Goal: Information Seeking & Learning: Understand process/instructions

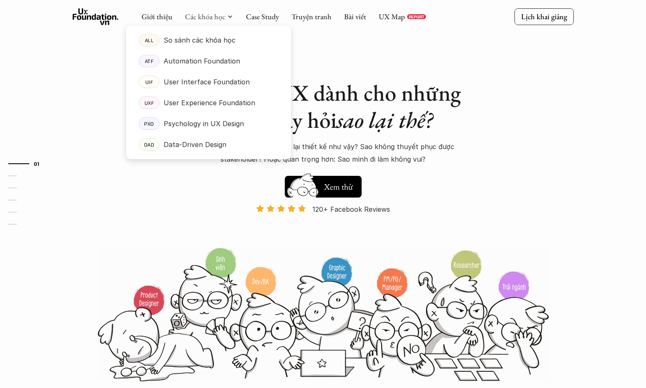
click at [219, 19] on div at bounding box center [208, 85] width 165 height 147
click at [216, 17] on link "Các khóa học" at bounding box center [205, 17] width 40 height 10
click at [202, 45] on p "So sánh các khóa học" at bounding box center [200, 40] width 72 height 13
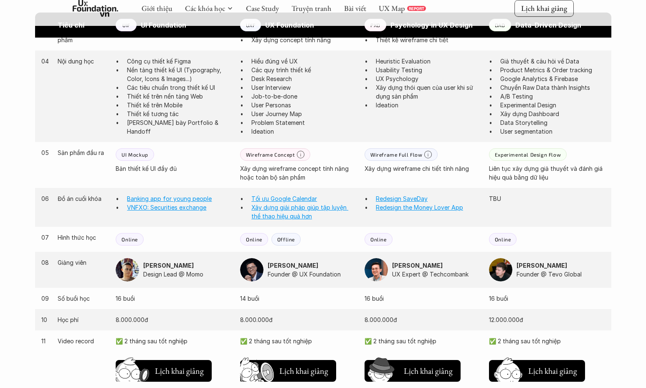
scroll to position [793, 0]
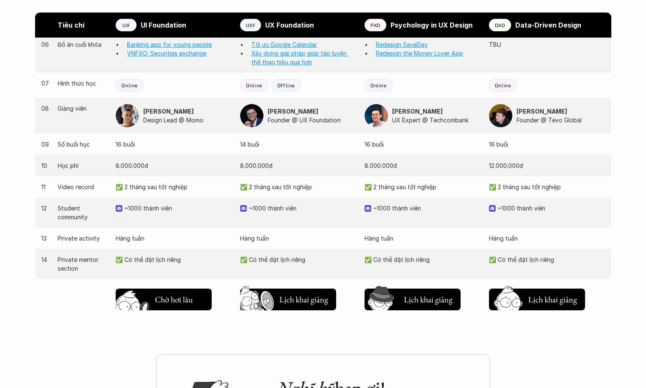
click at [170, 300] on h5 "Lịch khai giảng" at bounding box center [179, 299] width 49 height 12
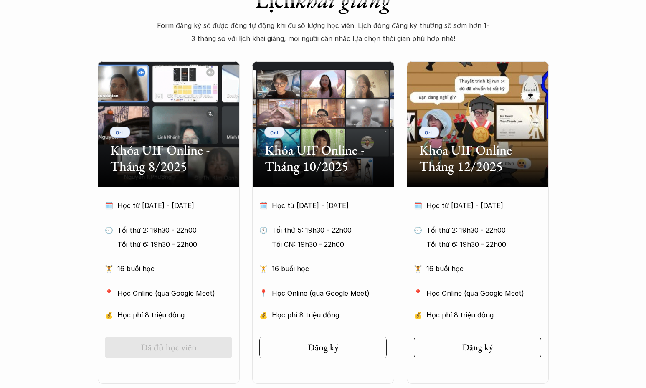
scroll to position [404, 0]
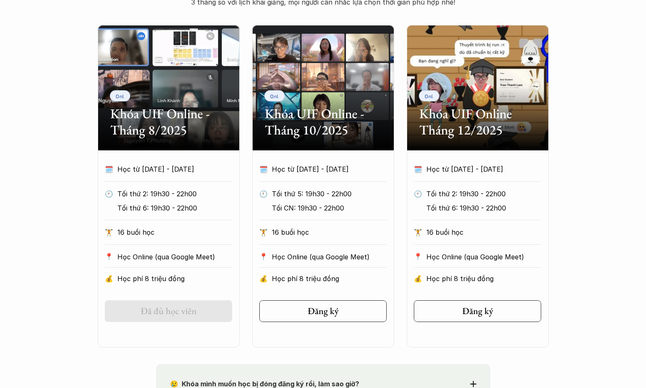
click at [91, 248] on div "Onl Khóa UIF Online - Tháng 8/2025 🗓️ Học từ [DATE] - [DATE] 🕙 Tối thứ 2: 19h30…" at bounding box center [323, 186] width 501 height 322
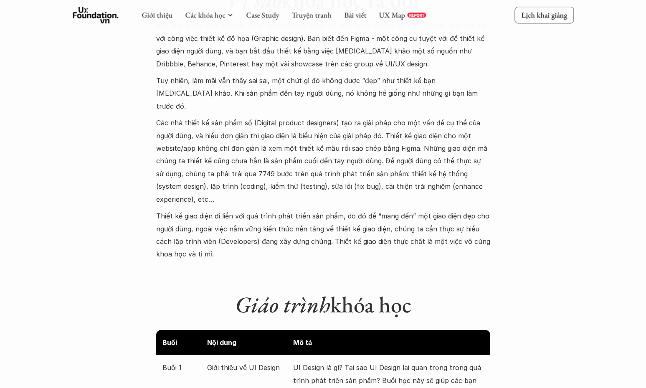
scroll to position [780, 0]
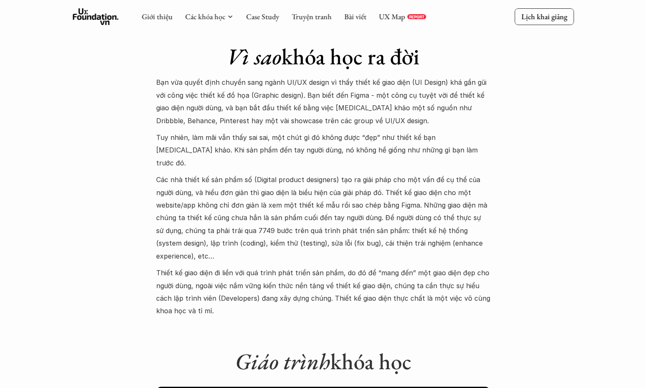
click at [262, 133] on p "Tuy nhiên, làm mãi vẫn thấy sai sai, một chút gì đó không được “đẹp” như thiết …" at bounding box center [323, 150] width 334 height 38
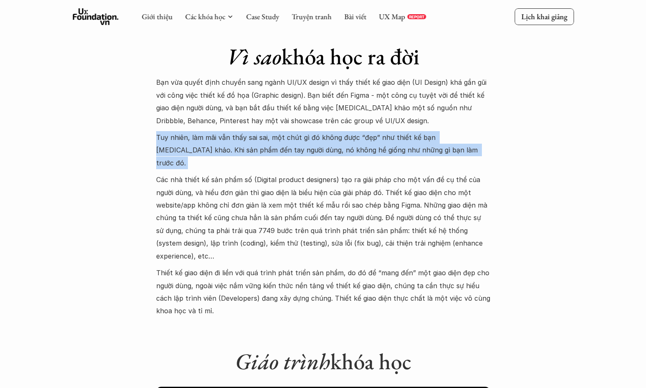
click at [262, 133] on p "Tuy nhiên, làm mãi vẫn thấy sai sai, một chút gì đó không được “đẹp” như thiết …" at bounding box center [323, 150] width 334 height 38
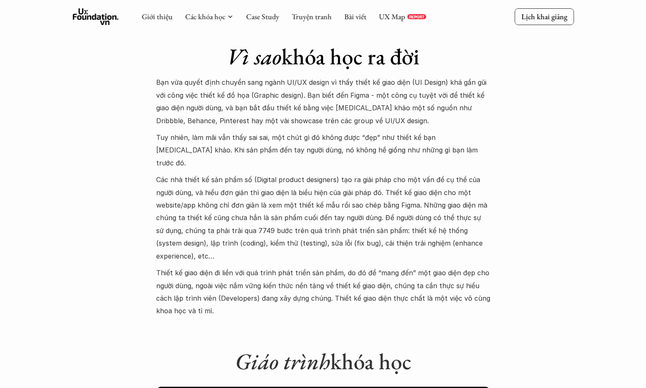
click at [260, 110] on p "Bạn vừa quyết định chuyển sang ngành UI/UX design vì thấy thiết kế giao diện (U…" at bounding box center [323, 101] width 334 height 51
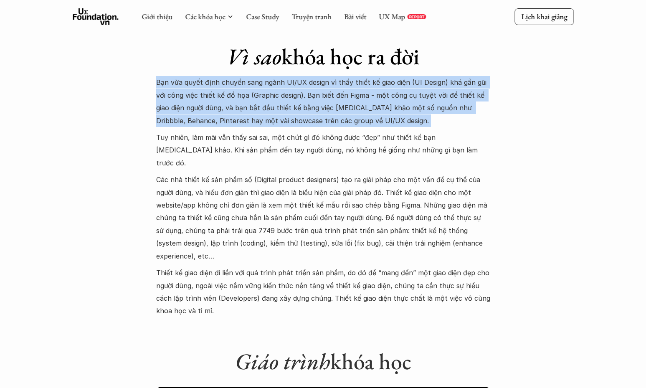
click at [260, 110] on p "Bạn vừa quyết định chuyển sang ngành UI/UX design vì thấy thiết kế giao diện (U…" at bounding box center [323, 101] width 334 height 51
click at [250, 111] on p "Bạn vừa quyết định chuyển sang ngành UI/UX design vì thấy thiết kế giao diện (U…" at bounding box center [323, 101] width 334 height 51
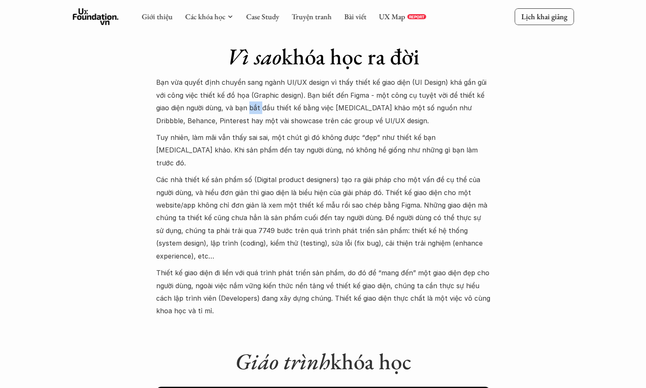
click at [250, 111] on p "Bạn vừa quyết định chuyển sang ngành UI/UX design vì thấy thiết kế giao diện (U…" at bounding box center [323, 101] width 334 height 51
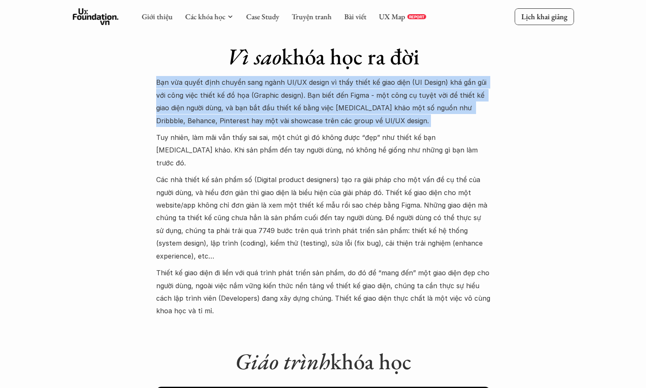
click at [250, 111] on p "Bạn vừa quyết định chuyển sang ngành UI/UX design vì thấy thiết kế giao diện (U…" at bounding box center [323, 101] width 334 height 51
click at [240, 111] on p "Bạn vừa quyết định chuyển sang ngành UI/UX design vì thấy thiết kế giao diện (U…" at bounding box center [323, 101] width 334 height 51
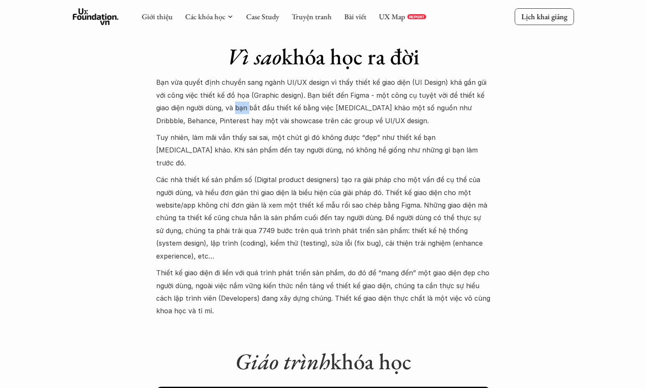
click at [240, 111] on p "Bạn vừa quyết định chuyển sang ngành UI/UX design vì thấy thiết kế giao diện (U…" at bounding box center [323, 101] width 334 height 51
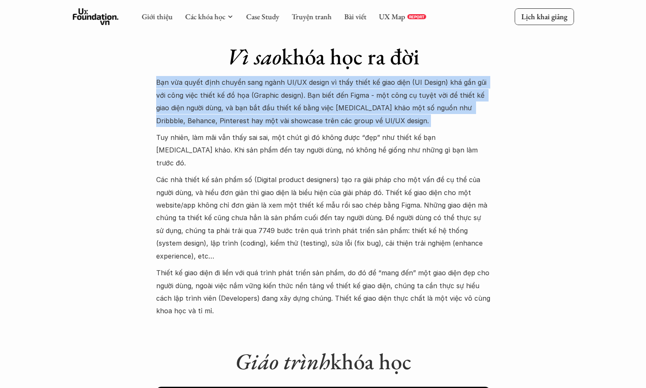
click at [240, 111] on p "Bạn vừa quyết định chuyển sang ngành UI/UX design vì thấy thiết kế giao diện (U…" at bounding box center [323, 101] width 334 height 51
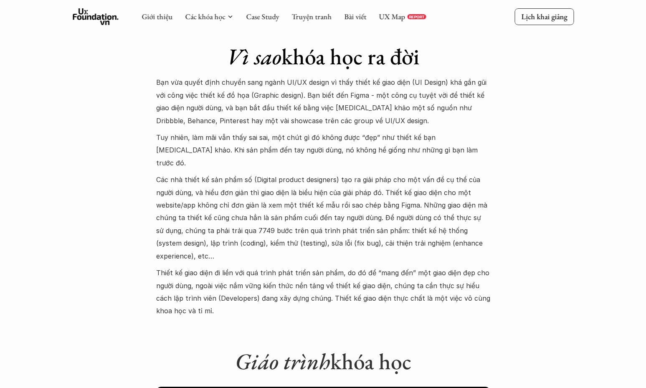
click at [219, 132] on p "Tuy nhiên, làm mãi vẫn thấy sai sai, một chút gì đó không được “đẹp” như thiết …" at bounding box center [323, 150] width 334 height 38
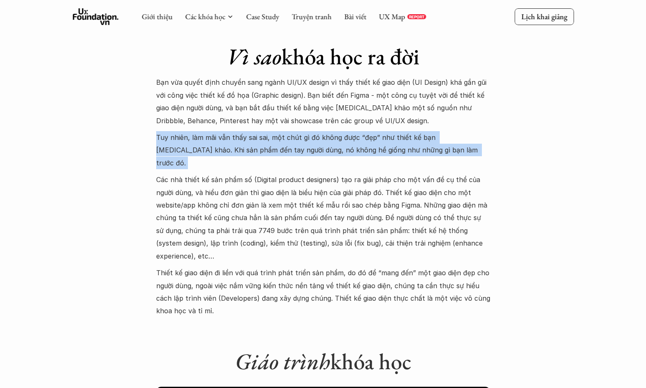
click at [219, 132] on p "Tuy nhiên, làm mãi vẫn thấy sai sai, một chút gì đó không được “đẹp” như thiết …" at bounding box center [323, 150] width 334 height 38
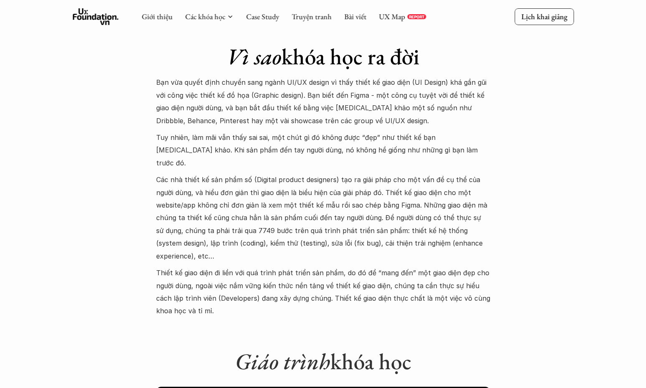
click at [220, 125] on p "Bạn vừa quyết định chuyển sang ngành UI/UX design vì thấy thiết kế giao diện (U…" at bounding box center [323, 101] width 334 height 51
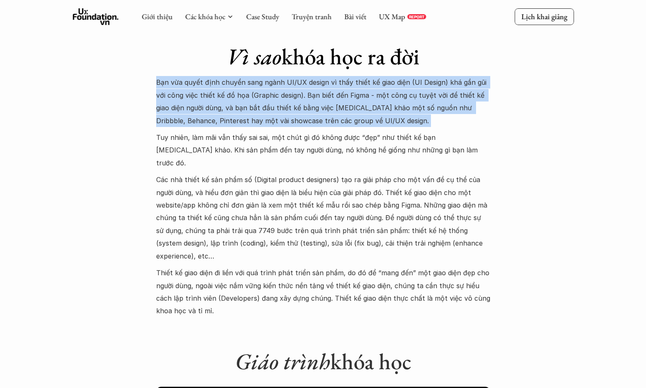
click at [220, 125] on p "Bạn vừa quyết định chuyển sang ngành UI/UX design vì thấy thiết kế giao diện (U…" at bounding box center [323, 101] width 334 height 51
click at [218, 140] on p "Tuy nhiên, làm mãi vẫn thấy sai sai, một chút gì đó không được “đẹp” như thiết …" at bounding box center [323, 150] width 334 height 38
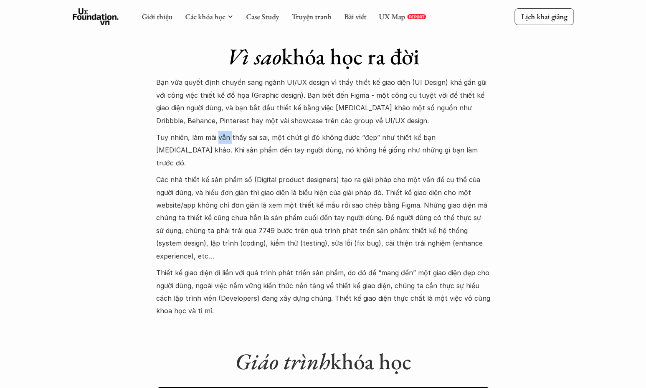
click at [218, 140] on p "Tuy nhiên, làm mãi vẫn thấy sai sai, một chút gì đó không được “đẹp” như thiết …" at bounding box center [323, 150] width 334 height 38
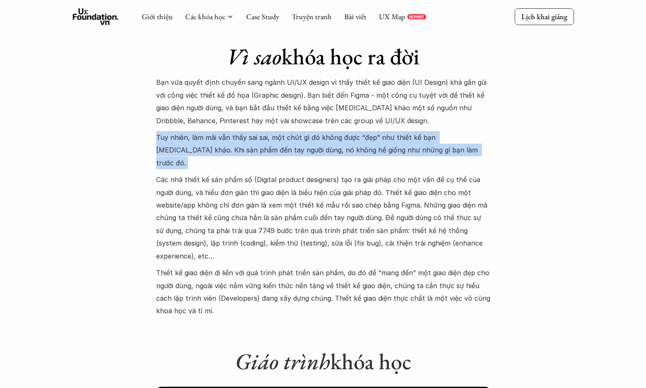
click at [218, 140] on p "Tuy nhiên, làm mãi vẫn thấy sai sai, một chút gì đó không được “đẹp” như thiết …" at bounding box center [323, 150] width 334 height 38
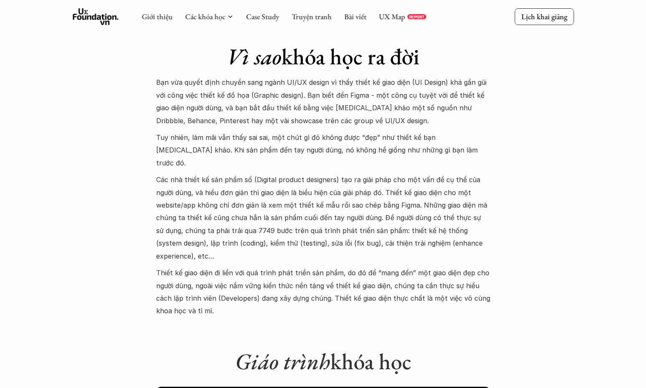
click at [213, 173] on p "Các nhà thiết kế sản phẩm số (Digital product designers) tạo ra giải pháp cho m…" at bounding box center [323, 217] width 334 height 89
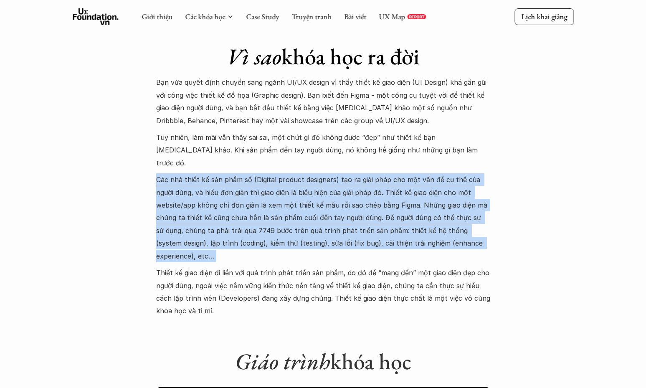
click at [214, 173] on p "Các nhà thiết kế sản phẩm số (Digital product designers) tạo ra giải pháp cho m…" at bounding box center [323, 217] width 334 height 89
click at [221, 173] on p "Các nhà thiết kế sản phẩm số (Digital product designers) tạo ra giải pháp cho m…" at bounding box center [323, 217] width 334 height 89
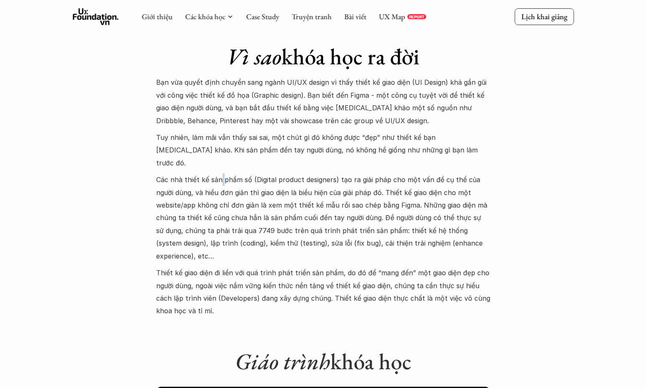
click at [221, 173] on p "Các nhà thiết kế sản phẩm số (Digital product designers) tạo ra giải pháp cho m…" at bounding box center [323, 217] width 334 height 89
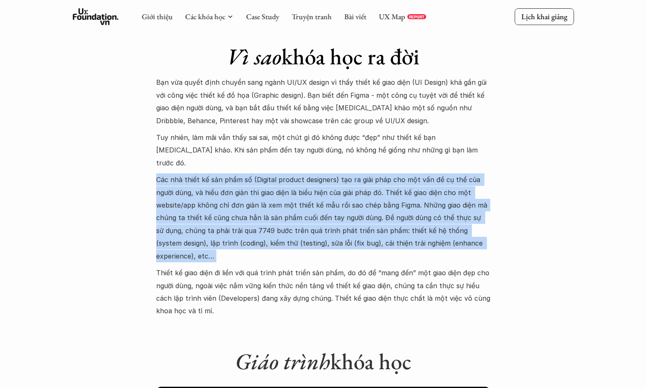
click at [221, 173] on p "Các nhà thiết kế sản phẩm số (Digital product designers) tạo ra giải pháp cho m…" at bounding box center [323, 217] width 334 height 89
click at [227, 208] on p "Các nhà thiết kế sản phẩm số (Digital product designers) tạo ra giải pháp cho m…" at bounding box center [323, 217] width 334 height 89
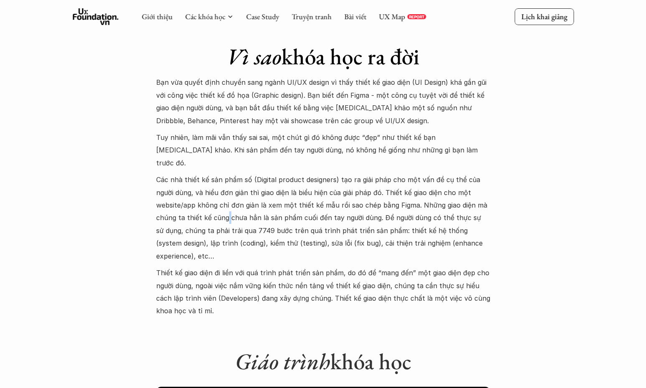
click at [227, 208] on p "Các nhà thiết kế sản phẩm số (Digital product designers) tạo ra giải pháp cho m…" at bounding box center [323, 217] width 334 height 89
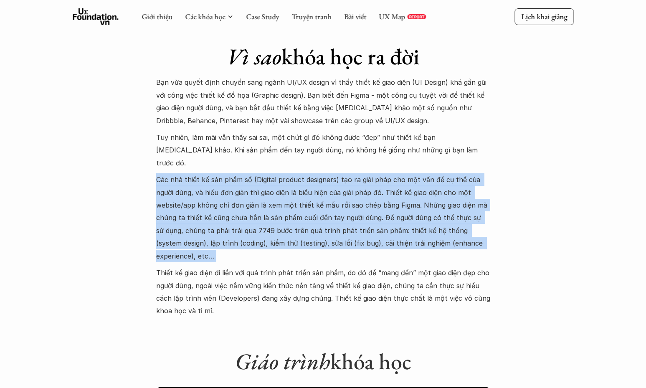
click at [227, 208] on p "Các nhà thiết kế sản phẩm số (Digital product designers) tạo ra giải pháp cho m…" at bounding box center [323, 217] width 334 height 89
click at [219, 206] on p "Các nhà thiết kế sản phẩm số (Digital product designers) tạo ra giải pháp cho m…" at bounding box center [323, 217] width 334 height 89
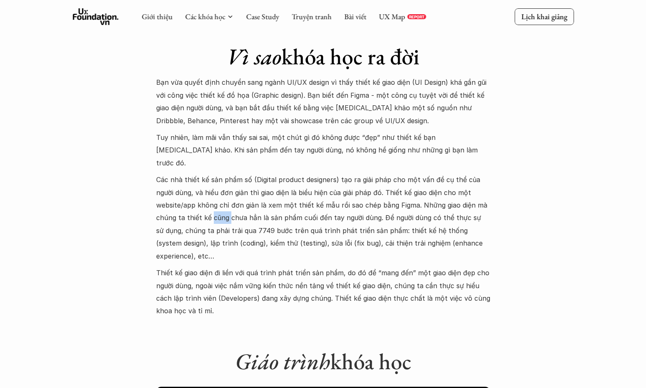
click at [219, 206] on p "Các nhà thiết kế sản phẩm số (Digital product designers) tạo ra giải pháp cho m…" at bounding box center [323, 217] width 334 height 89
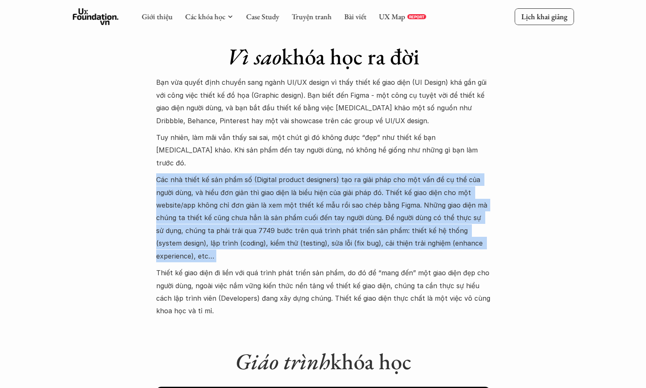
click at [219, 206] on p "Các nhà thiết kế sản phẩm số (Digital product designers) tạo ra giải pháp cho m…" at bounding box center [323, 217] width 334 height 89
click at [210, 204] on p "Các nhà thiết kế sản phẩm số (Digital product designers) tạo ra giải pháp cho m…" at bounding box center [323, 217] width 334 height 89
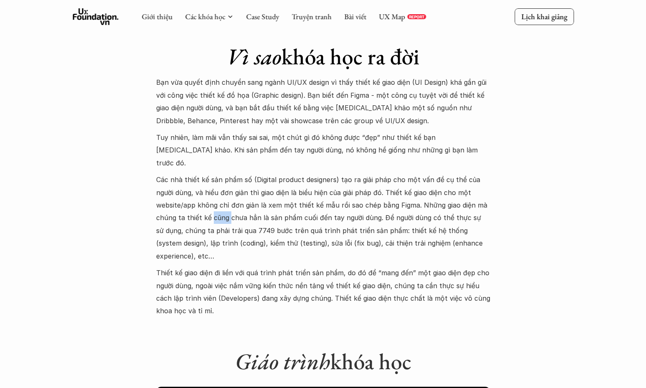
click at [210, 204] on p "Các nhà thiết kế sản phẩm số (Digital product designers) tạo ra giải pháp cho m…" at bounding box center [323, 217] width 334 height 89
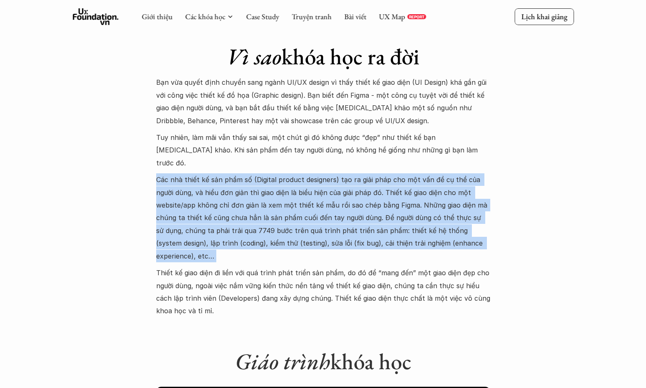
click at [210, 204] on p "Các nhà thiết kế sản phẩm số (Digital product designers) tạo ra giải pháp cho m…" at bounding box center [323, 217] width 334 height 89
click at [203, 202] on p "Các nhà thiết kế sản phẩm số (Digital product designers) tạo ra giải pháp cho m…" at bounding box center [323, 217] width 334 height 89
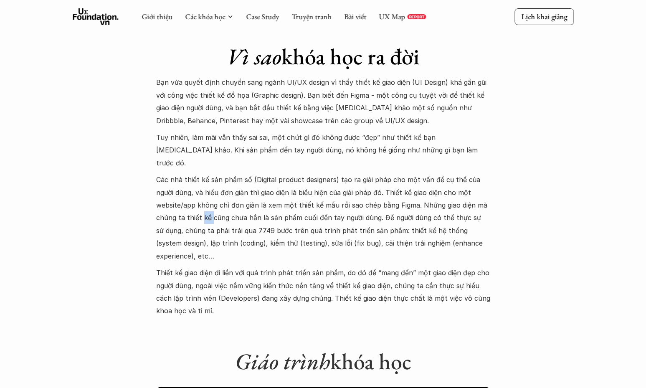
click at [203, 202] on p "Các nhà thiết kế sản phẩm số (Digital product designers) tạo ra giải pháp cho m…" at bounding box center [323, 217] width 334 height 89
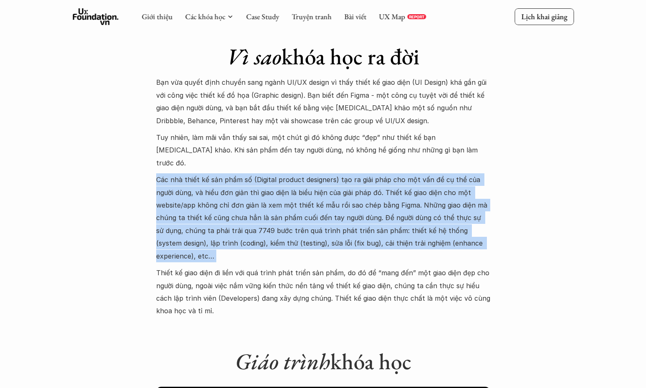
click at [203, 202] on p "Các nhà thiết kế sản phẩm số (Digital product designers) tạo ra giải pháp cho m…" at bounding box center [323, 217] width 334 height 89
click at [197, 202] on p "Các nhà thiết kế sản phẩm số (Digital product designers) tạo ra giải pháp cho m…" at bounding box center [323, 217] width 334 height 89
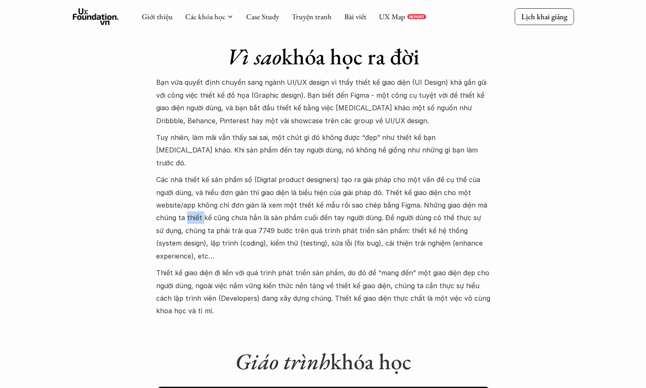
click at [197, 202] on p "Các nhà thiết kế sản phẩm số (Digital product designers) tạo ra giải pháp cho m…" at bounding box center [323, 217] width 334 height 89
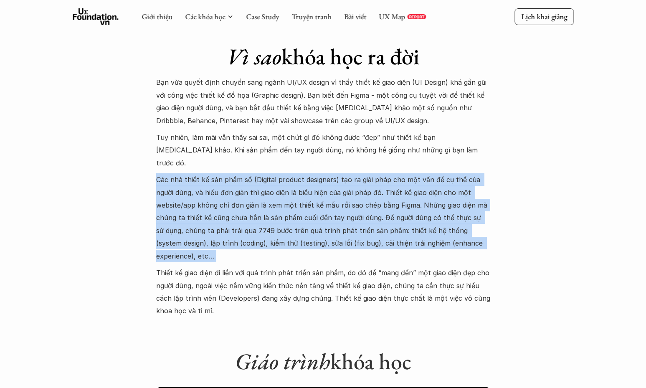
click at [197, 202] on p "Các nhà thiết kế sản phẩm số (Digital product designers) tạo ra giải pháp cho m…" at bounding box center [323, 217] width 334 height 89
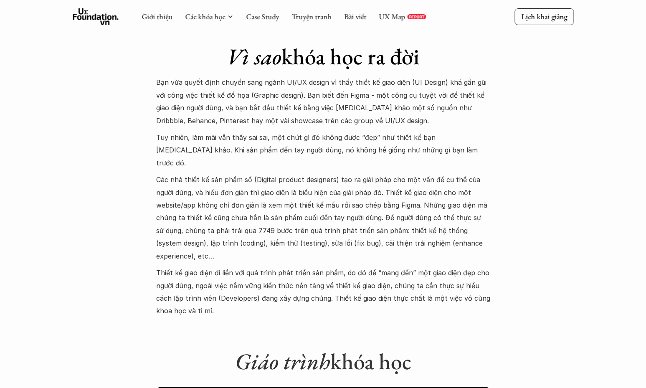
click at [197, 200] on p "Các nhà thiết kế sản phẩm số (Digital product designers) tạo ra giải pháp cho m…" at bounding box center [323, 217] width 334 height 89
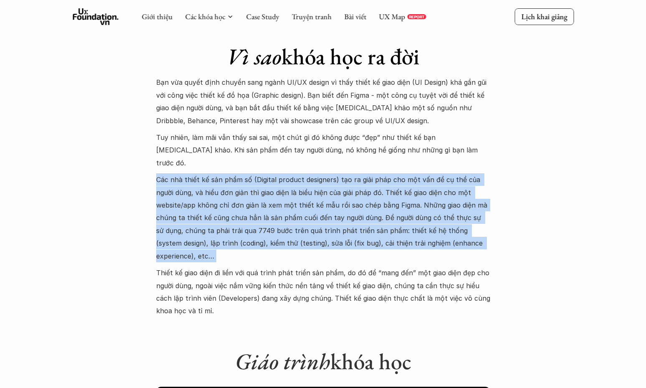
click at [197, 200] on p "Các nhà thiết kế sản phẩm số (Digital product designers) tạo ra giải pháp cho m…" at bounding box center [323, 217] width 334 height 89
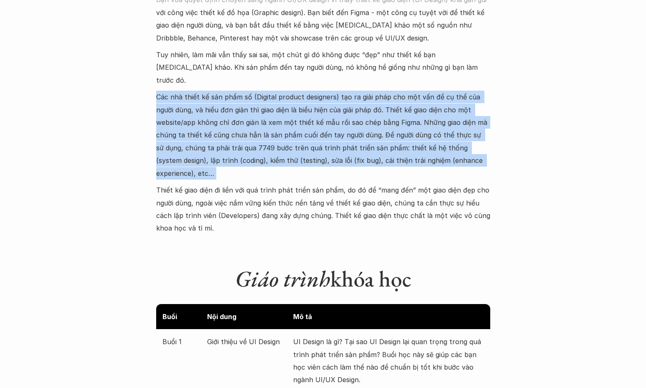
scroll to position [863, 0]
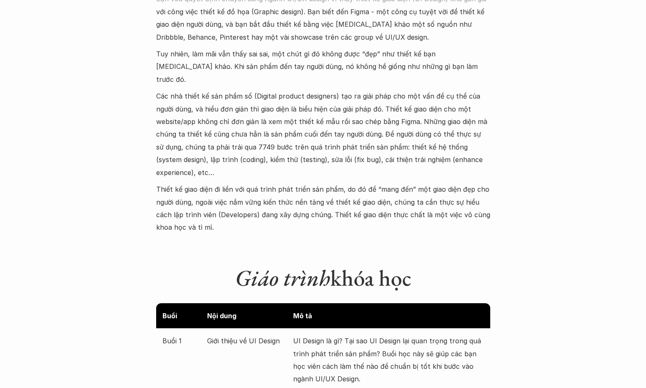
click at [200, 194] on p "Thiết kế giao diện đi liền với quá trình phát triển sản phẩm, do đó để “mang đế…" at bounding box center [323, 208] width 334 height 51
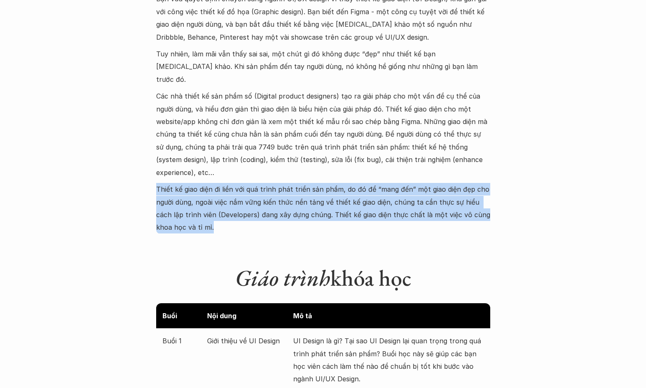
click at [200, 194] on p "Thiết kế giao diện đi liền với quá trình phát triển sản phẩm, do đó để “mang đế…" at bounding box center [323, 208] width 334 height 51
click at [194, 194] on p "Thiết kế giao diện đi liền với quá trình phát triển sản phẩm, do đó để “mang đế…" at bounding box center [323, 208] width 334 height 51
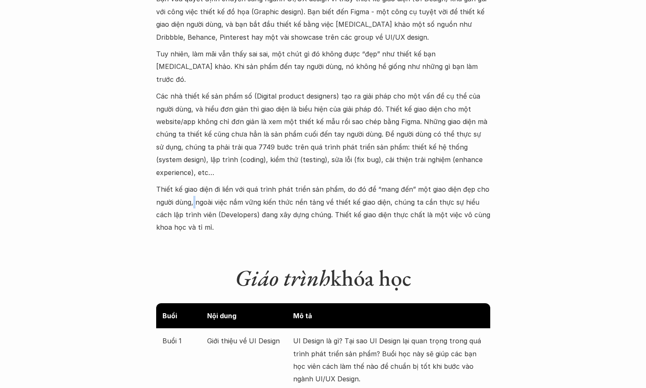
click at [194, 194] on p "Thiết kế giao diện đi liền với quá trình phát triển sản phẩm, do đó để “mang đế…" at bounding box center [323, 208] width 334 height 51
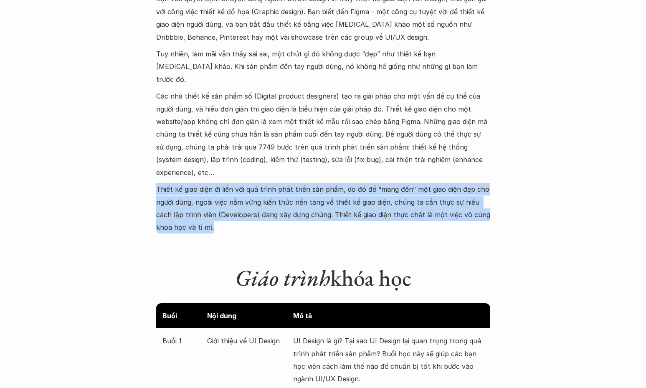
click at [194, 194] on p "Thiết kế giao diện đi liền với quá trình phát triển sản phẩm, do đó để “mang đế…" at bounding box center [323, 208] width 334 height 51
click at [188, 194] on p "Thiết kế giao diện đi liền với quá trình phát triển sản phẩm, do đó để “mang đế…" at bounding box center [323, 208] width 334 height 51
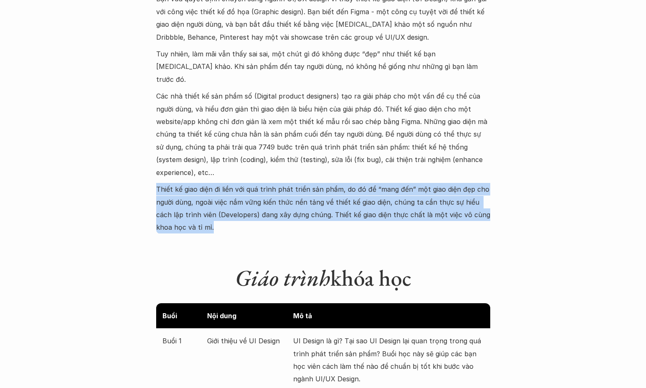
click at [181, 192] on p "Thiết kế giao diện đi liền với quá trình phát triển sản phẩm, do đó để “mang đế…" at bounding box center [323, 208] width 334 height 51
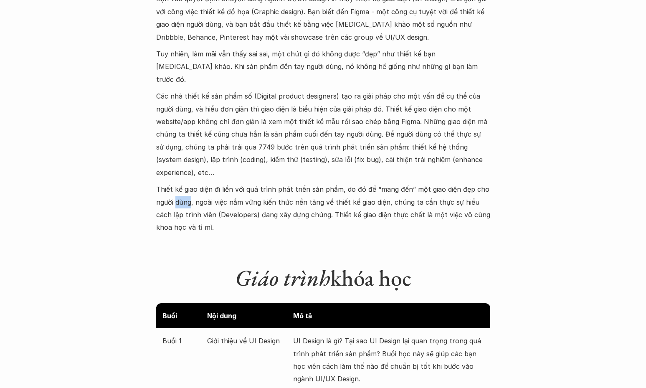
click at [181, 192] on p "Thiết kế giao diện đi liền với quá trình phát triển sản phẩm, do đó để “mang đế…" at bounding box center [323, 208] width 334 height 51
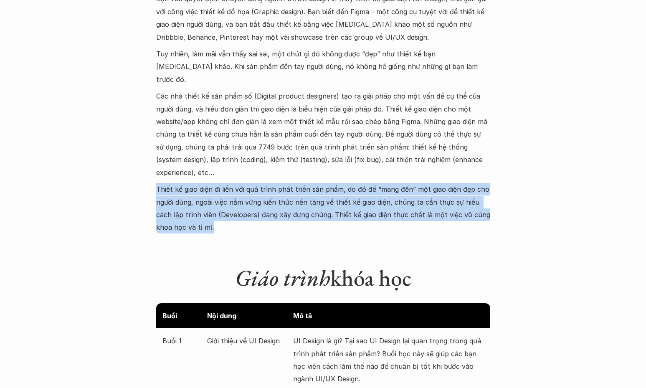
click at [181, 192] on p "Thiết kế giao diện đi liền với quá trình phát triển sản phẩm, do đó để “mang đế…" at bounding box center [323, 208] width 334 height 51
click at [163, 194] on p "Thiết kế giao diện đi liền với quá trình phát triển sản phẩm, do đó để “mang đế…" at bounding box center [323, 208] width 334 height 51
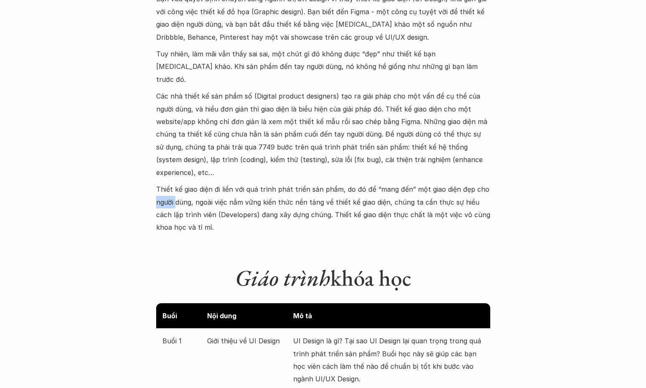
click at [163, 194] on p "Thiết kế giao diện đi liền với quá trình phát triển sản phẩm, do đó để “mang đế…" at bounding box center [323, 208] width 334 height 51
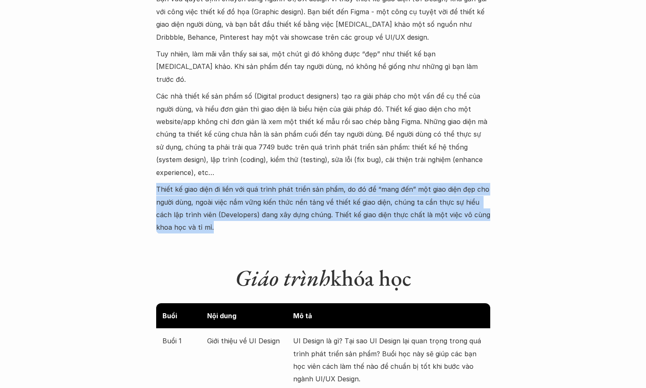
click at [163, 194] on p "Thiết kế giao diện đi liền với quá trình phát triển sản phẩm, do đó để “mang đế…" at bounding box center [323, 208] width 334 height 51
click at [170, 192] on p "Thiết kế giao diện đi liền với quá trình phát triển sản phẩm, do đó để “mang đế…" at bounding box center [323, 208] width 334 height 51
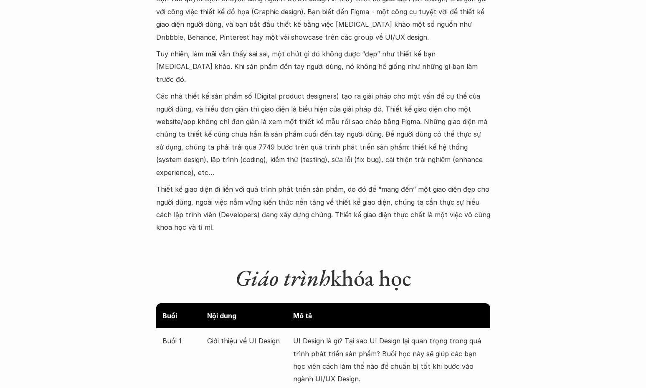
click at [171, 191] on p "Thiết kế giao diện đi liền với quá trình phát triển sản phẩm, do đó để “mang đế…" at bounding box center [323, 208] width 334 height 51
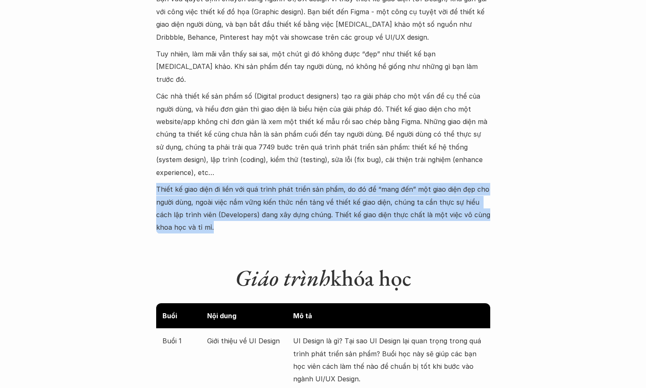
click at [172, 190] on p "Thiết kế giao diện đi liền với quá trình phát triển sản phẩm, do đó để “mang đế…" at bounding box center [323, 208] width 334 height 51
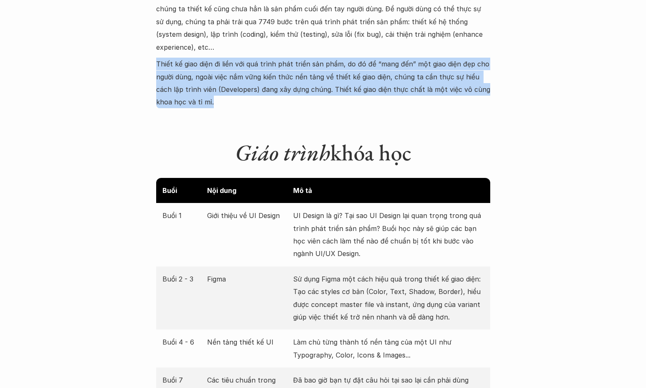
scroll to position [1030, 0]
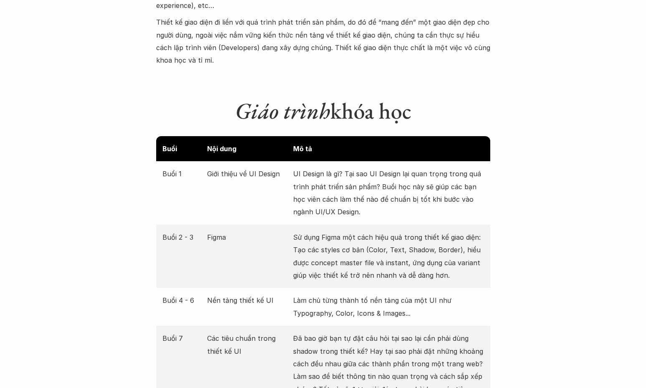
click at [356, 187] on p "UI Design là gì? Tại sao UI Design lại quan trọng trong quá trình phát triển sả…" at bounding box center [388, 192] width 191 height 51
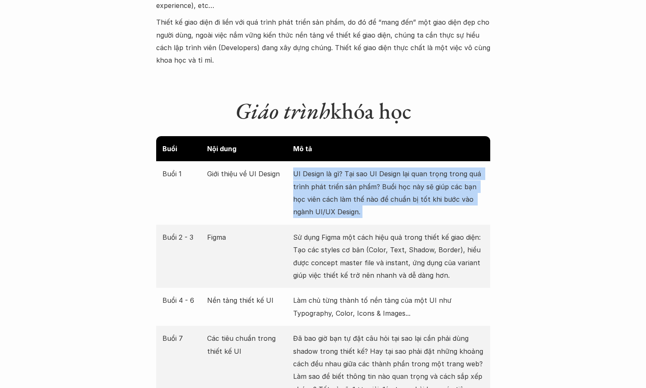
click at [356, 187] on p "UI Design là gì? Tại sao UI Design lại quan trọng trong quá trình phát triển sả…" at bounding box center [388, 192] width 191 height 51
click at [336, 187] on p "UI Design là gì? Tại sao UI Design lại quan trọng trong quá trình phát triển sả…" at bounding box center [388, 192] width 191 height 51
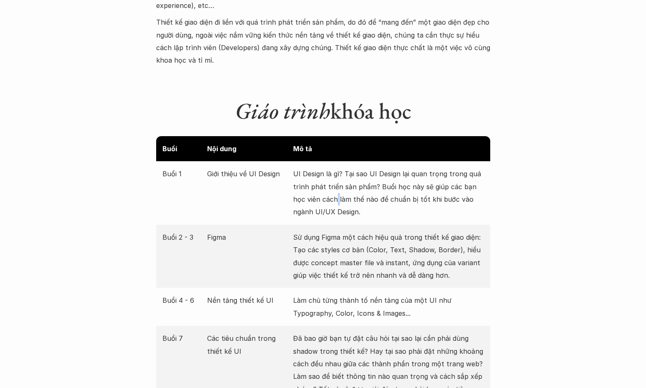
click at [336, 187] on p "UI Design là gì? Tại sao UI Design lại quan trọng trong quá trình phát triển sả…" at bounding box center [388, 192] width 191 height 51
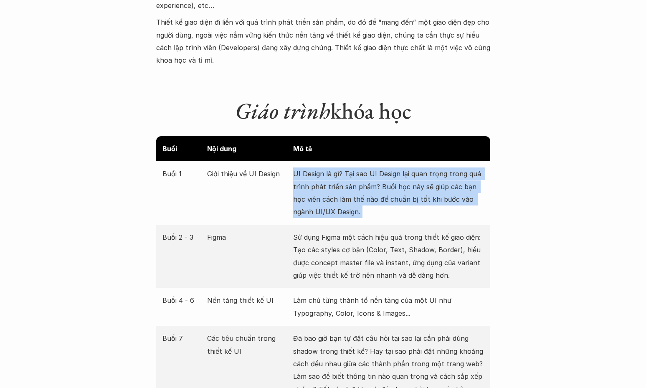
click at [336, 187] on p "UI Design là gì? Tại sao UI Design lại quan trọng trong quá trình phát triển sả…" at bounding box center [388, 192] width 191 height 51
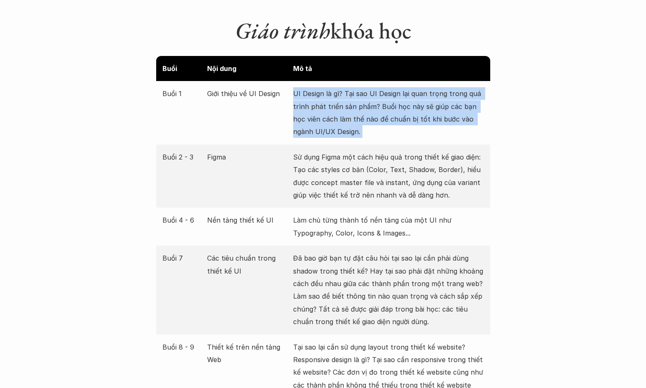
scroll to position [1113, 0]
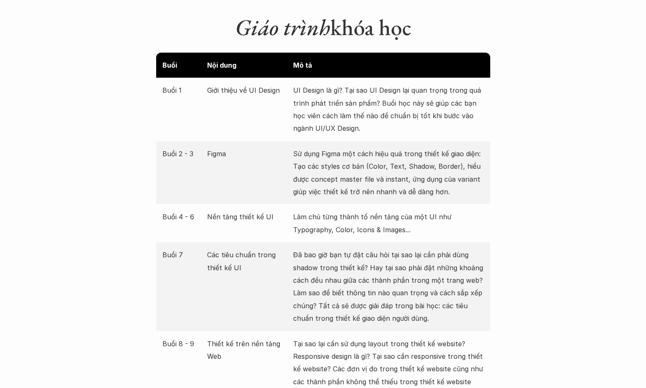
click at [337, 204] on div "Buổi 4 - 6 Nền tảng thiết kế UI Làm chủ từng thành tố nền tảng của một UI như T…" at bounding box center [323, 223] width 334 height 38
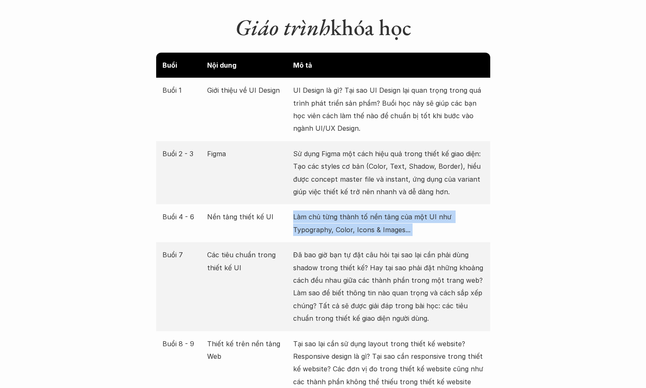
click at [337, 204] on div "Buổi 4 - 6 Nền tảng thiết kế UI Làm chủ từng thành tố nền tảng của một UI như T…" at bounding box center [323, 223] width 334 height 38
click at [324, 210] on p "Làm chủ từng thành tố nền tảng của một UI như Typography, Color, Icons & Images…" at bounding box center [388, 222] width 191 height 25
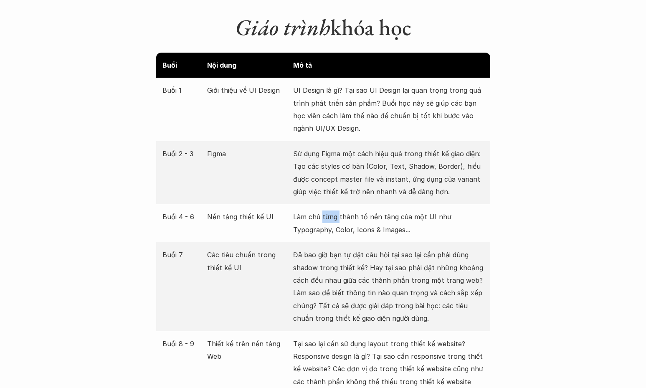
click at [324, 210] on p "Làm chủ từng thành tố nền tảng của một UI như Typography, Color, Icons & Images…" at bounding box center [388, 222] width 191 height 25
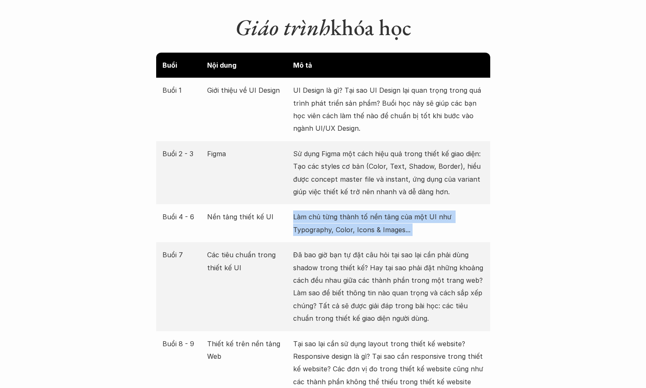
click at [324, 210] on p "Làm chủ từng thành tố nền tảng của một UI như Typography, Color, Icons & Images…" at bounding box center [388, 222] width 191 height 25
click at [316, 210] on p "Làm chủ từng thành tố nền tảng của một UI như Typography, Color, Icons & Images…" at bounding box center [388, 222] width 191 height 25
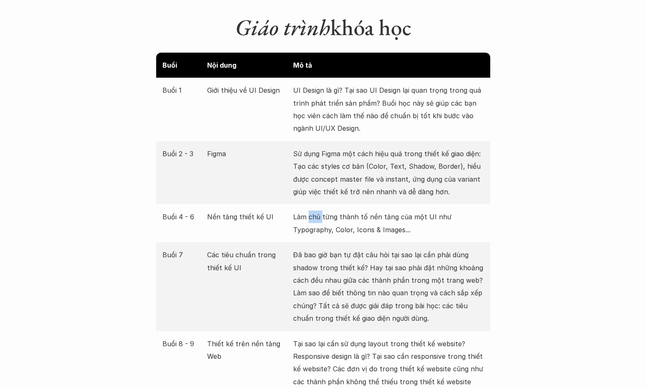
click at [316, 210] on p "Làm chủ từng thành tố nền tảng của một UI như Typography, Color, Icons & Images…" at bounding box center [388, 222] width 191 height 25
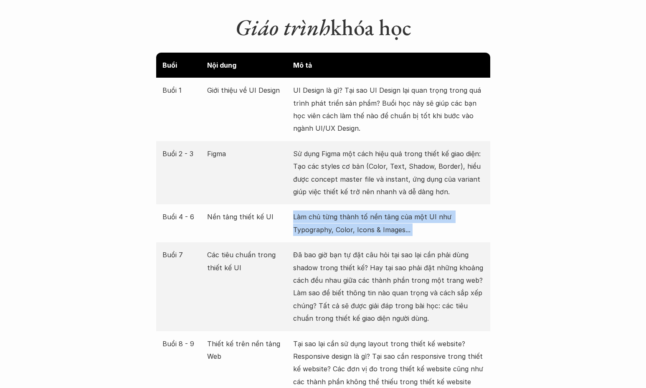
click at [316, 210] on p "Làm chủ từng thành tố nền tảng của một UI như Typography, Color, Icons & Images…" at bounding box center [388, 222] width 191 height 25
click at [304, 210] on p "Làm chủ từng thành tố nền tảng của một UI như Typography, Color, Icons & Images…" at bounding box center [388, 222] width 191 height 25
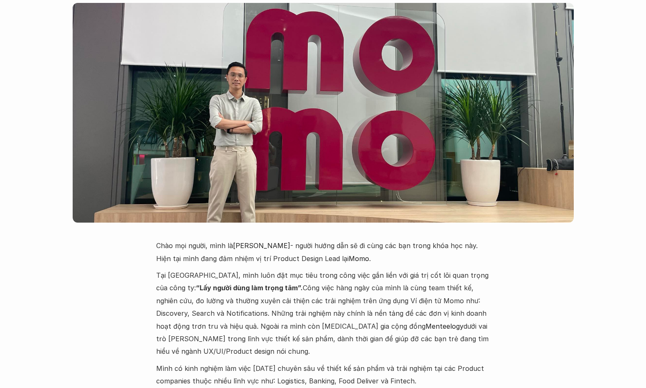
scroll to position [1906, 0]
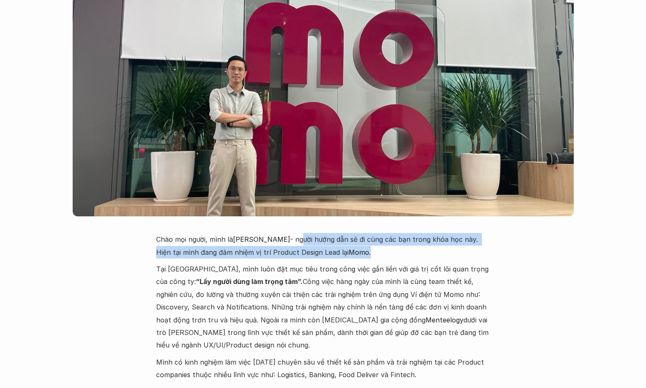
drag, startPoint x: 307, startPoint y: 191, endPoint x: 367, endPoint y: 213, distance: 64.0
click at [367, 233] on p "Chào mọi người, mình là [PERSON_NAME] - người hướng dẫn sẽ đi cùng các bạn tron…" at bounding box center [323, 245] width 334 height 25
drag, startPoint x: 356, startPoint y: 210, endPoint x: 152, endPoint y: 187, distance: 204.6
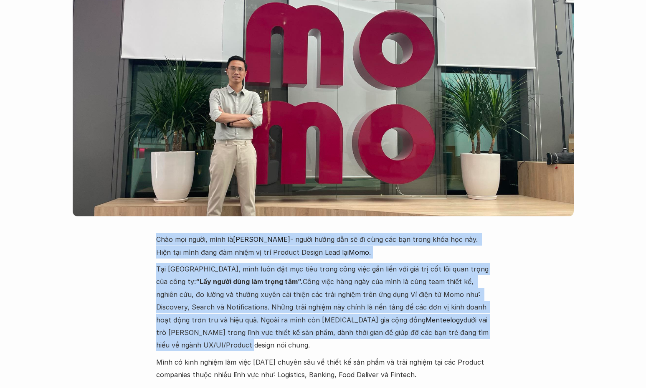
drag, startPoint x: 155, startPoint y: 200, endPoint x: 439, endPoint y: 298, distance: 300.1
click at [439, 298] on p "Tại [GEOGRAPHIC_DATA], mình luôn đặt mục tiêu trong công việc gắn liền với giá …" at bounding box center [323, 307] width 334 height 89
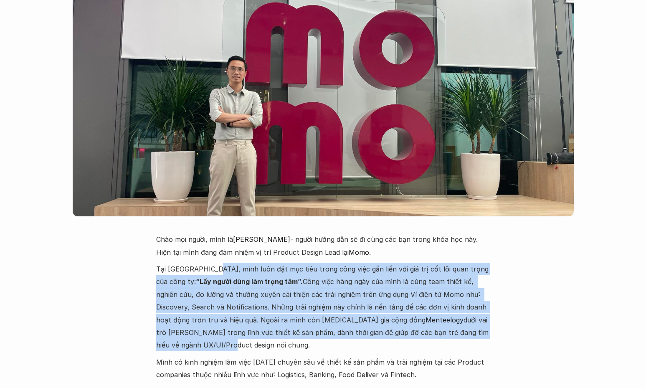
drag, startPoint x: 374, startPoint y: 271, endPoint x: 207, endPoint y: 228, distance: 172.4
click at [209, 263] on p "Tại [GEOGRAPHIC_DATA], mình luôn đặt mục tiêu trong công việc gắn liền với giá …" at bounding box center [323, 307] width 334 height 89
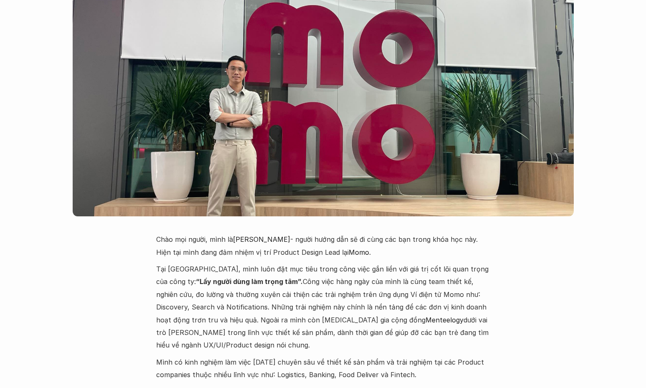
click at [207, 263] on p "Tại [GEOGRAPHIC_DATA], mình luôn đặt mục tiêu trong công việc gắn liền với giá …" at bounding box center [323, 307] width 334 height 89
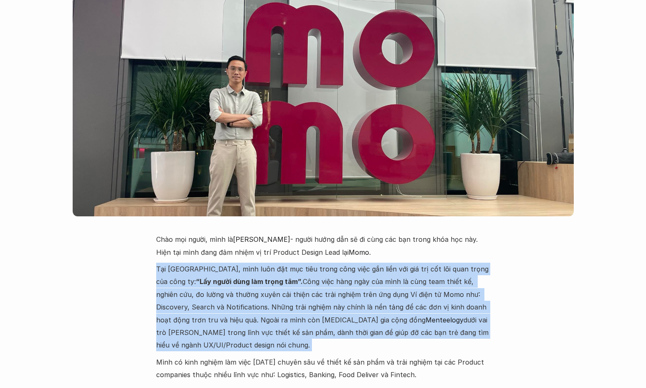
click at [207, 263] on p "Tại [GEOGRAPHIC_DATA], mình luôn đặt mục tiêu trong công việc gắn liền với giá …" at bounding box center [323, 307] width 334 height 89
click at [249, 263] on p "Tại [GEOGRAPHIC_DATA], mình luôn đặt mục tiêu trong công việc gắn liền với giá …" at bounding box center [323, 307] width 334 height 89
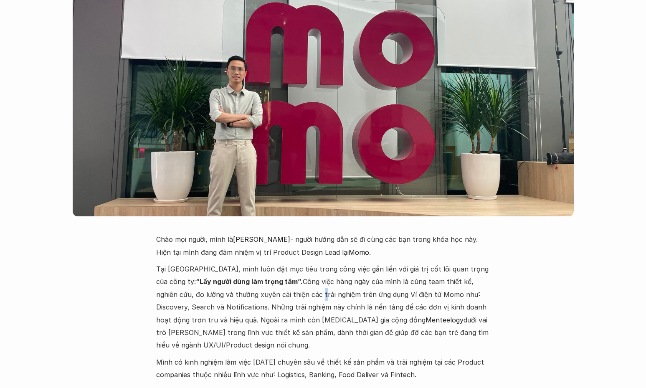
click at [249, 263] on p "Tại [GEOGRAPHIC_DATA], mình luôn đặt mục tiêu trong công việc gắn liền với giá …" at bounding box center [323, 307] width 334 height 89
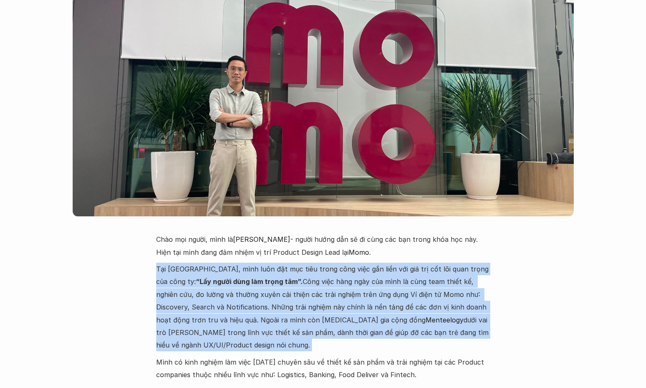
click at [249, 263] on p "Tại [GEOGRAPHIC_DATA], mình luôn đặt mục tiêu trong công việc gắn liền với giá …" at bounding box center [323, 307] width 334 height 89
click at [322, 263] on p "Tại [GEOGRAPHIC_DATA], mình luôn đặt mục tiêu trong công việc gắn liền với giá …" at bounding box center [323, 307] width 334 height 89
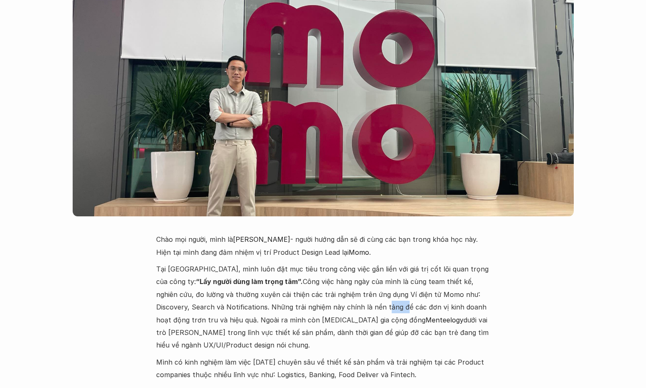
click at [322, 263] on p "Tại [GEOGRAPHIC_DATA], mình luôn đặt mục tiêu trong công việc gắn liền với giá …" at bounding box center [323, 307] width 334 height 89
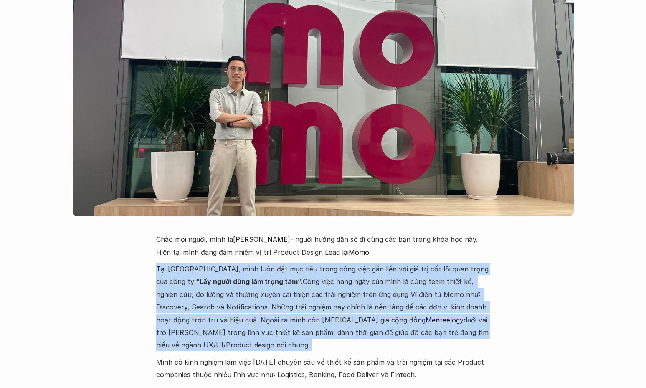
click at [322, 263] on p "Tại [GEOGRAPHIC_DATA], mình luôn đặt mục tiêu trong công việc gắn liền với giá …" at bounding box center [323, 307] width 334 height 89
click at [373, 263] on p "Tại [GEOGRAPHIC_DATA], mình luôn đặt mục tiêu trong công việc gắn liền với giá …" at bounding box center [323, 307] width 334 height 89
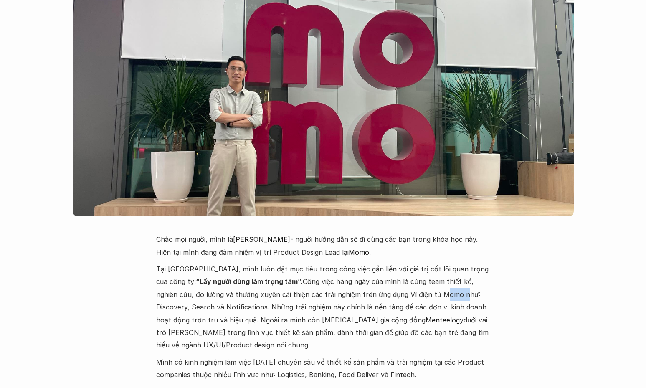
click at [373, 263] on p "Tại [GEOGRAPHIC_DATA], mình luôn đặt mục tiêu trong công việc gắn liền với giá …" at bounding box center [323, 307] width 334 height 89
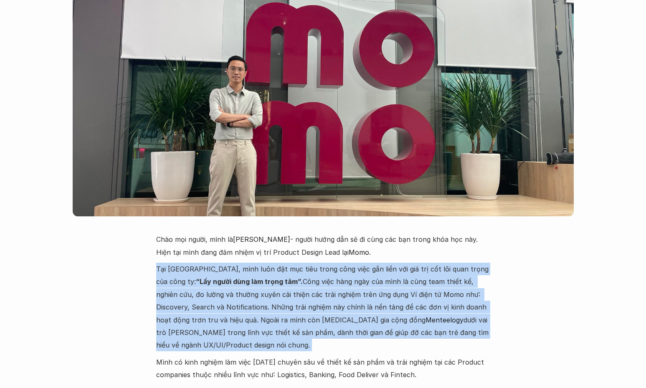
click at [373, 263] on p "Tại [GEOGRAPHIC_DATA], mình luôn đặt mục tiêu trong công việc gắn liền với giá …" at bounding box center [323, 307] width 334 height 89
click at [343, 263] on p "Tại [GEOGRAPHIC_DATA], mình luôn đặt mục tiêu trong công việc gắn liền với giá …" at bounding box center [323, 307] width 334 height 89
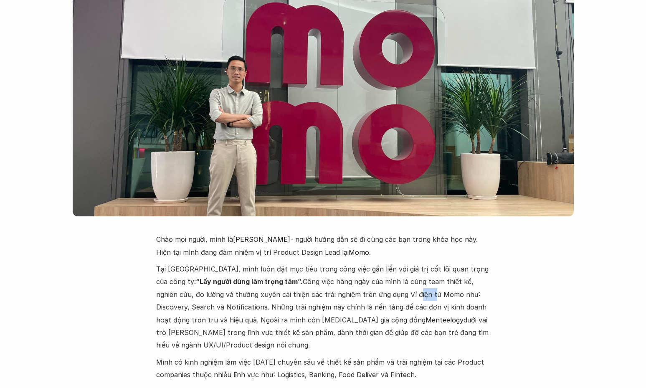
click at [343, 263] on p "Tại [GEOGRAPHIC_DATA], mình luôn đặt mục tiêu trong công việc gắn liền với giá …" at bounding box center [323, 307] width 334 height 89
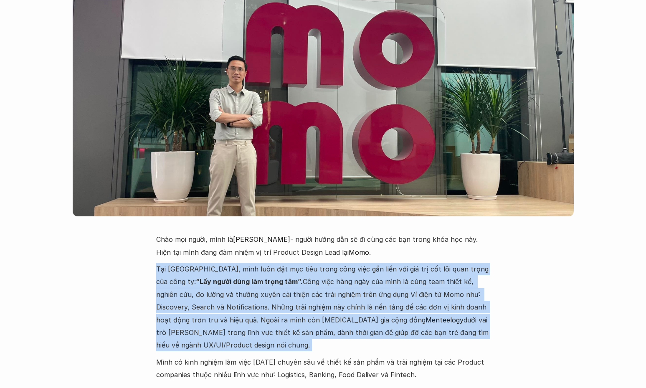
click at [343, 263] on p "Tại [GEOGRAPHIC_DATA], mình luôn đặt mục tiêu trong công việc gắn liền với giá …" at bounding box center [323, 307] width 334 height 89
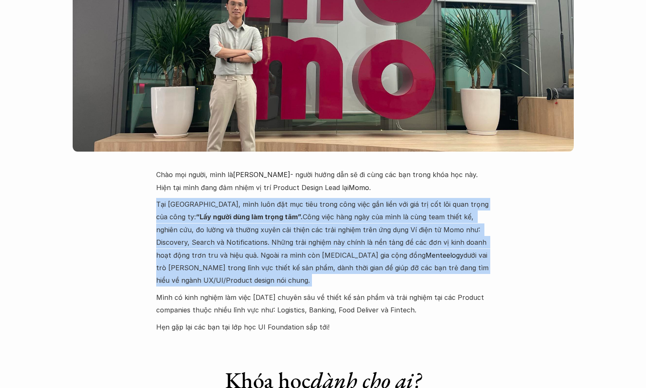
scroll to position [2073, 0]
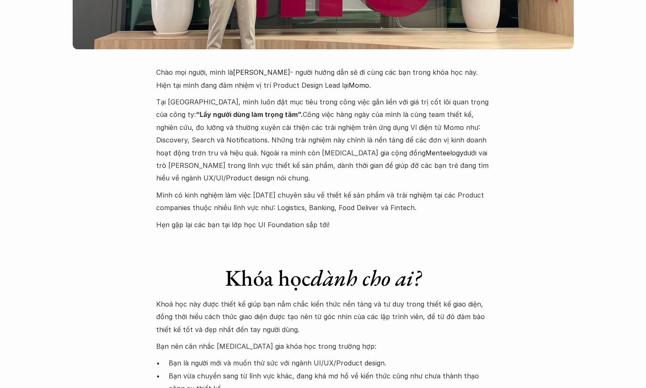
click at [360, 263] on em "dành cho ai?" at bounding box center [366, 277] width 110 height 29
click at [323, 263] on em "dành cho ai?" at bounding box center [366, 277] width 110 height 29
click at [322, 263] on em "dành cho ai?" at bounding box center [366, 277] width 110 height 29
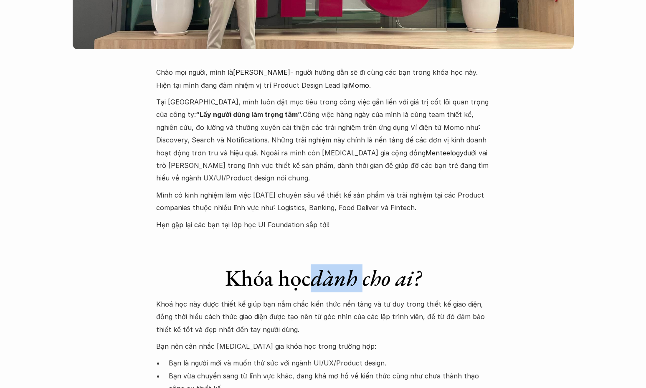
click at [321, 263] on em "dành cho ai?" at bounding box center [366, 277] width 110 height 29
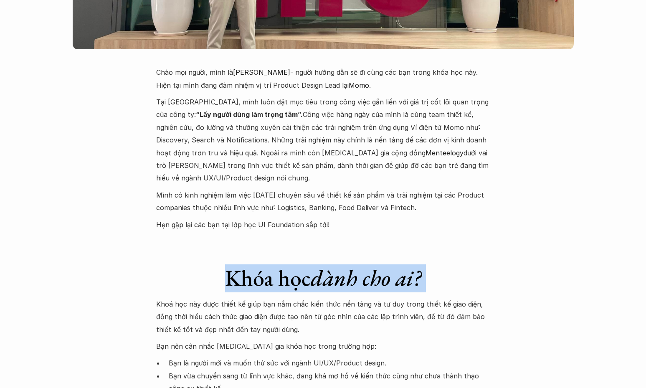
click at [321, 263] on em "dành cho ai?" at bounding box center [366, 277] width 110 height 29
click at [237, 264] on h1 "Khóa học dành cho ai?" at bounding box center [323, 277] width 334 height 27
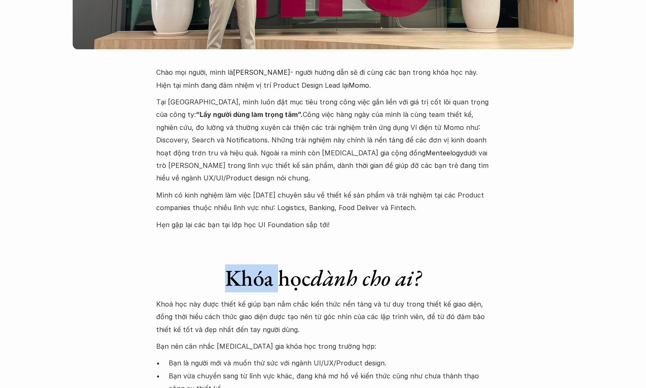
click at [237, 264] on h1 "Khóa học dành cho ai?" at bounding box center [323, 277] width 334 height 27
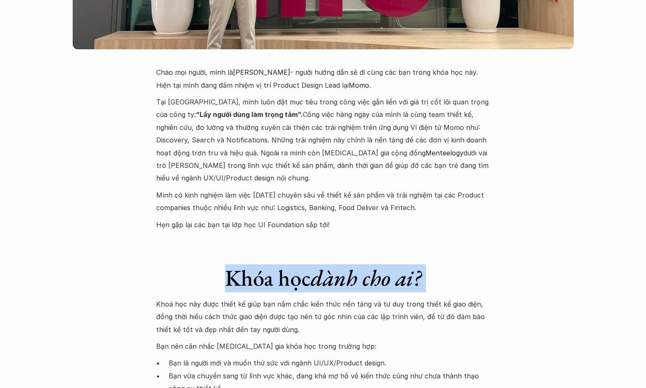
click at [237, 264] on h1 "Khóa học dành cho ai?" at bounding box center [323, 277] width 334 height 27
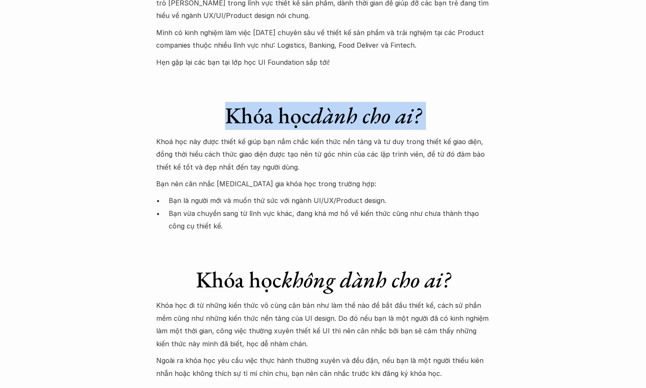
scroll to position [2324, 0]
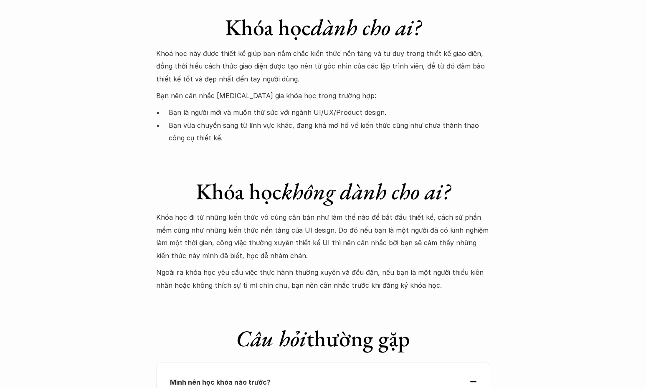
click at [173, 211] on p "Khóa học đi từ những kiến thức vô cùng căn bản như làm thế nào để bắt đầu thiết…" at bounding box center [323, 236] width 334 height 51
click at [172, 211] on p "Khóa học đi từ những kiến thức vô cùng căn bản như làm thế nào để bắt đầu thiết…" at bounding box center [323, 236] width 334 height 51
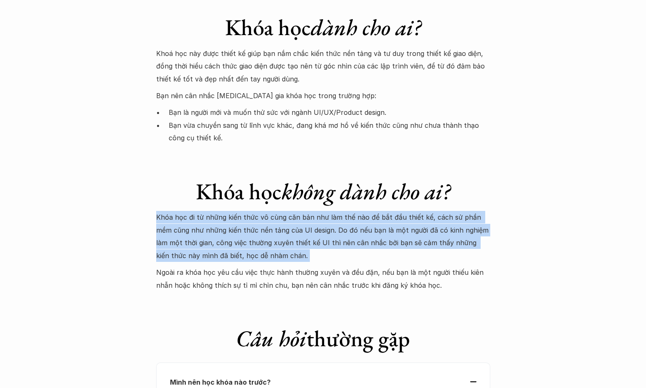
click at [172, 211] on p "Khóa học đi từ những kiến thức vô cùng căn bản như làm thế nào để bắt đầu thiết…" at bounding box center [323, 236] width 334 height 51
click at [173, 211] on p "Khóa học đi từ những kiến thức vô cùng căn bản như làm thế nào để bắt đầu thiết…" at bounding box center [323, 236] width 334 height 51
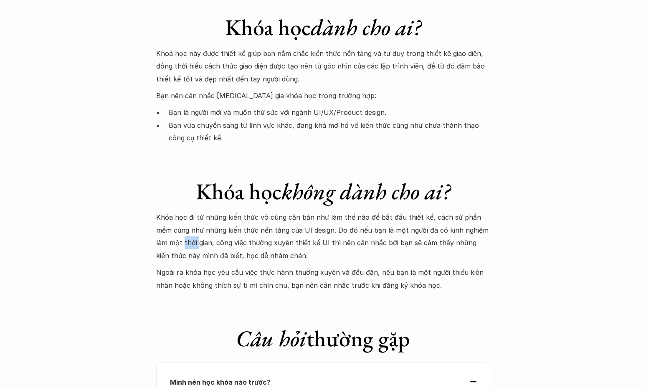
click at [173, 211] on p "Khóa học đi từ những kiến thức vô cùng căn bản như làm thế nào để bắt đầu thiết…" at bounding box center [323, 236] width 334 height 51
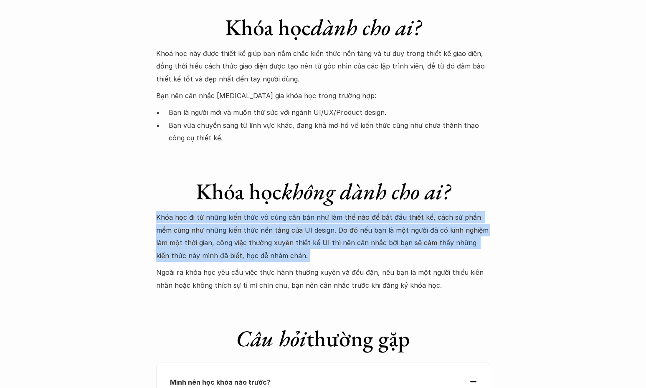
click at [173, 211] on p "Khóa học đi từ những kiến thức vô cùng căn bản như làm thế nào để bắt đầu thiết…" at bounding box center [323, 236] width 334 height 51
click at [209, 211] on p "Khóa học đi từ những kiến thức vô cùng căn bản như làm thế nào để bắt đầu thiết…" at bounding box center [323, 236] width 334 height 51
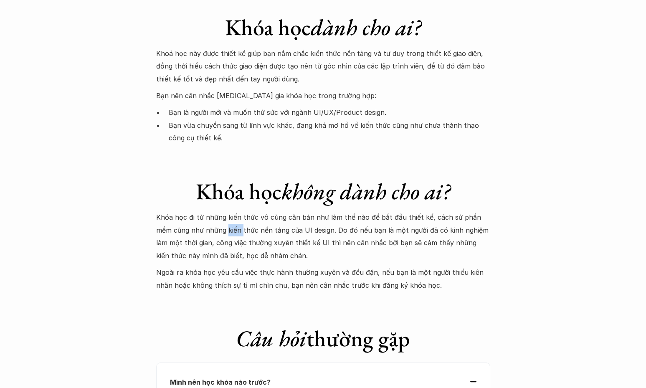
click at [209, 211] on p "Khóa học đi từ những kiến thức vô cùng căn bản như làm thế nào để bắt đầu thiết…" at bounding box center [323, 236] width 334 height 51
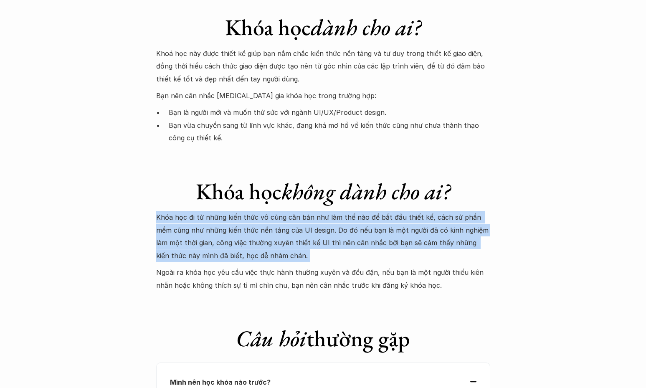
click at [209, 211] on p "Khóa học đi từ những kiến thức vô cùng căn bản như làm thế nào để bắt đầu thiết…" at bounding box center [323, 236] width 334 height 51
click at [187, 211] on p "Khóa học đi từ những kiến thức vô cùng căn bản như làm thế nào để bắt đầu thiết…" at bounding box center [323, 236] width 334 height 51
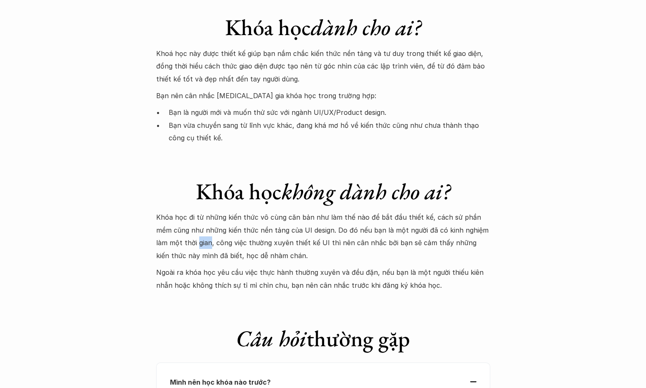
click at [187, 211] on p "Khóa học đi từ những kiến thức vô cùng căn bản như làm thế nào để bắt đầu thiết…" at bounding box center [323, 236] width 334 height 51
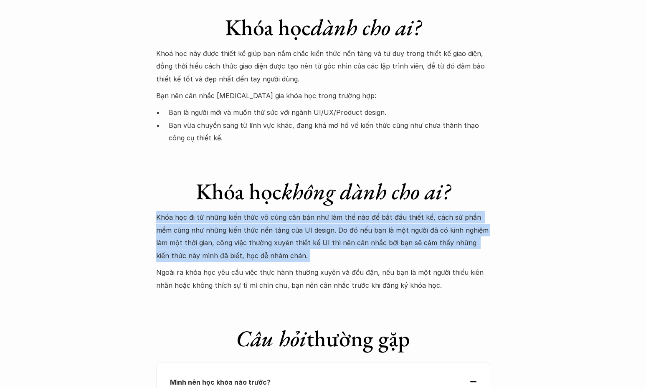
click at [187, 211] on p "Khóa học đi từ những kiến thức vô cùng căn bản như làm thế nào để bắt đầu thiết…" at bounding box center [323, 236] width 334 height 51
click at [229, 211] on p "Khóa học đi từ những kiến thức vô cùng căn bản như làm thế nào để bắt đầu thiết…" at bounding box center [323, 236] width 334 height 51
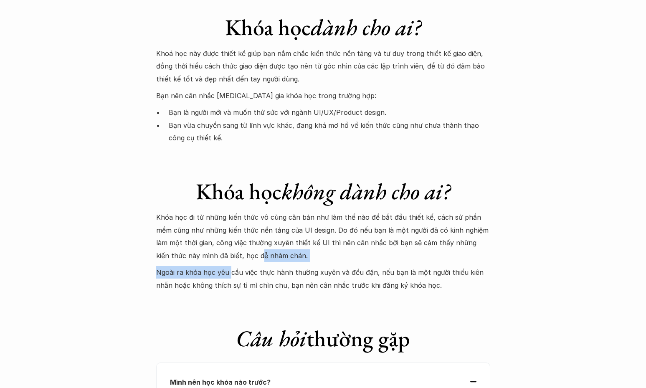
click at [229, 213] on div "Khóa học đi từ những kiến thức vô cùng căn bản như làm thế nào để bắt đầu thiết…" at bounding box center [323, 251] width 334 height 80
click at [229, 266] on p "Ngoài ra khóa học yêu cầu việc thực hành thường xuyên và đều đặn, nếu bạn là mộ…" at bounding box center [323, 278] width 334 height 25
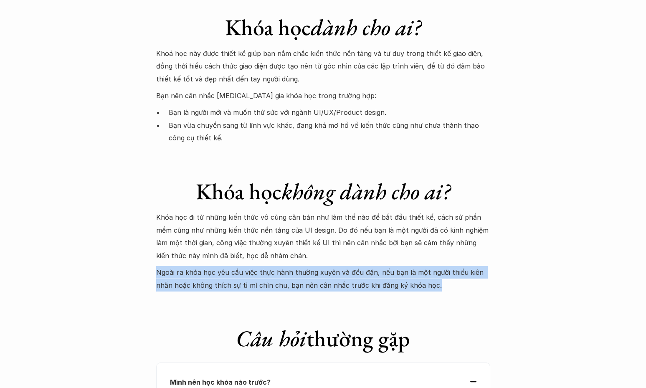
click at [229, 266] on p "Ngoài ra khóa học yêu cầu việc thực hành thường xuyên và đều đặn, nếu bạn là mộ…" at bounding box center [323, 278] width 334 height 25
click at [212, 266] on p "Ngoài ra khóa học yêu cầu việc thực hành thường xuyên và đều đặn, nếu bạn là mộ…" at bounding box center [323, 278] width 334 height 25
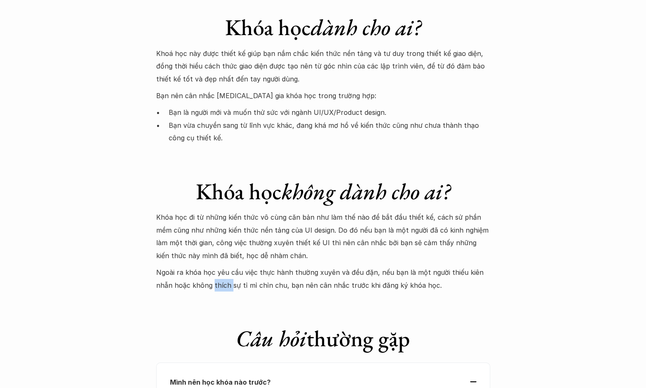
click at [212, 266] on p "Ngoài ra khóa học yêu cầu việc thực hành thường xuyên và đều đặn, nếu bạn là mộ…" at bounding box center [323, 278] width 334 height 25
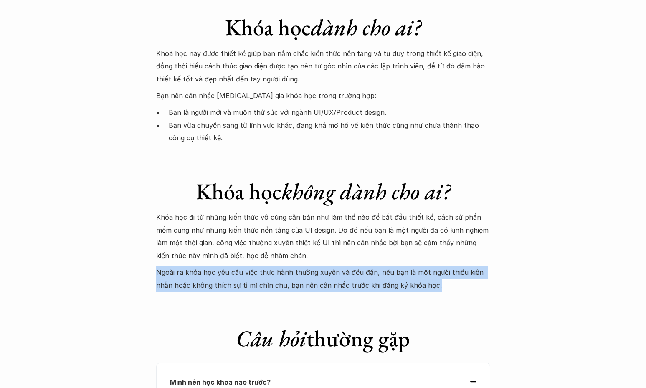
click at [212, 266] on p "Ngoài ra khóa học yêu cầu việc thực hành thường xuyên và đều đặn, nếu bạn là mộ…" at bounding box center [323, 278] width 334 height 25
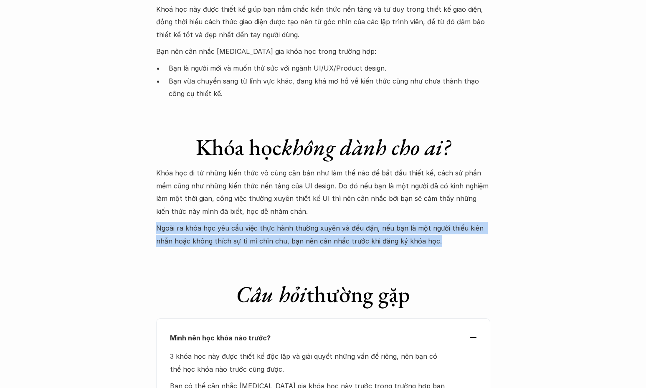
scroll to position [2407, 0]
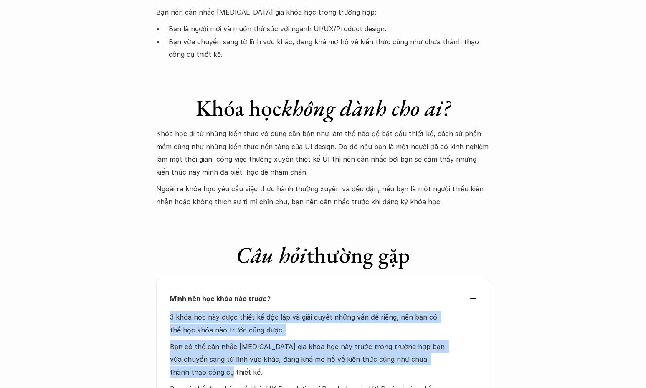
drag, startPoint x: 321, startPoint y: 252, endPoint x: 320, endPoint y: 329, distance: 76.4
click at [320, 329] on div "Mình nên học khóa nào trước? 3 khóa học này được thiết kế độc lập và giải quyết…" at bounding box center [323, 349] width 334 height 141
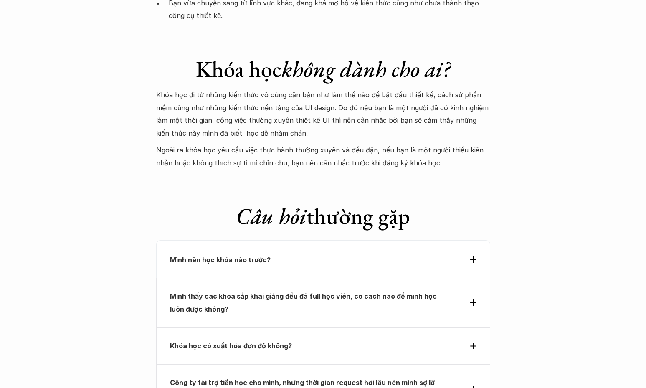
scroll to position [2532, 0]
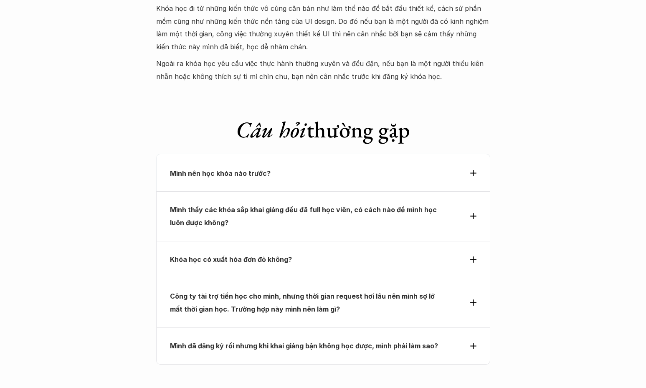
click at [311, 205] on strong "Mình thấy các khóa sắp khai giảng đều đã full học viên, có cách nào để mình học…" at bounding box center [304, 215] width 268 height 21
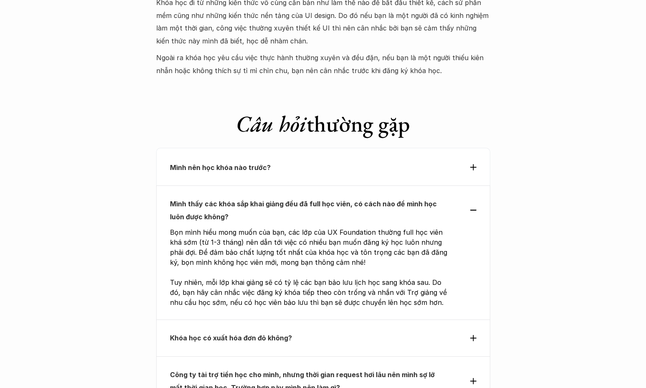
scroll to position [2658, 0]
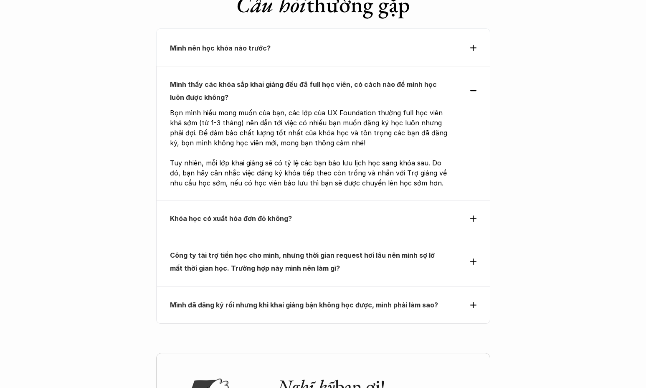
click at [264, 214] on strong "Khóa học có xuất hóa đơn đỏ không?" at bounding box center [231, 218] width 122 height 8
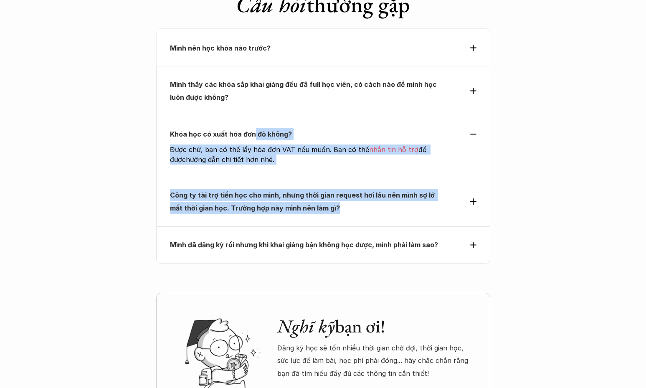
drag, startPoint x: 252, startPoint y: 88, endPoint x: 588, endPoint y: 126, distance: 337.6
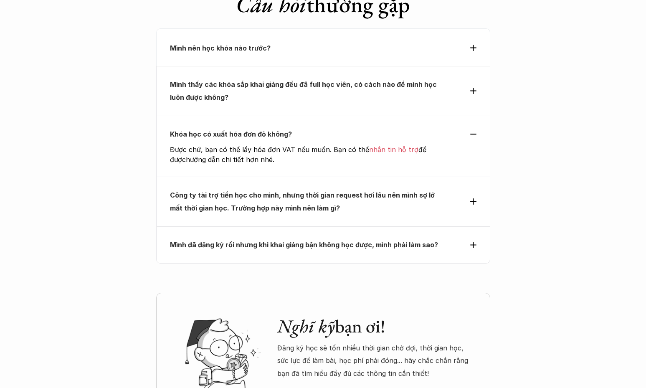
click at [314, 191] on strong "Công ty tài trợ tiền học cho mình, nhưng thời gian request hơi lâu nên mình sợ …" at bounding box center [303, 201] width 266 height 21
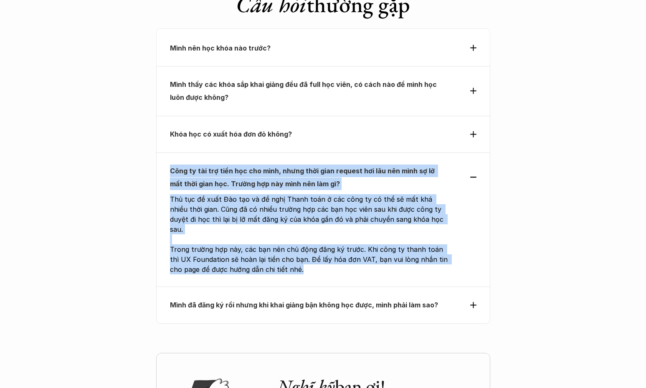
drag, startPoint x: 143, startPoint y: 125, endPoint x: 561, endPoint y: 225, distance: 429.7
drag, startPoint x: 558, startPoint y: 220, endPoint x: 151, endPoint y: 125, distance: 417.8
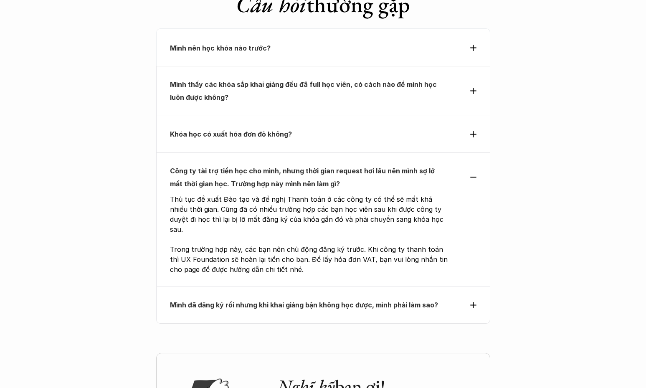
drag, startPoint x: 151, startPoint y: 125, endPoint x: 502, endPoint y: 225, distance: 365.5
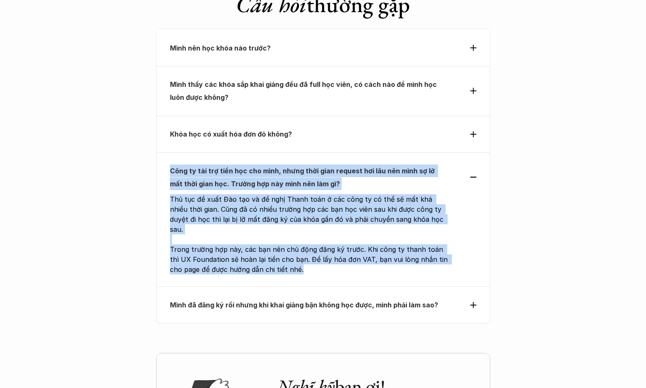
drag, startPoint x: 502, startPoint y: 225, endPoint x: 127, endPoint y: 123, distance: 388.9
drag, startPoint x: 126, startPoint y: 123, endPoint x: 397, endPoint y: 216, distance: 286.8
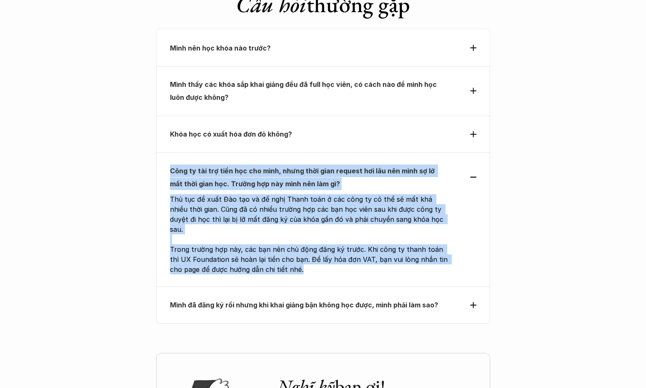
drag, startPoint x: 119, startPoint y: 120, endPoint x: 537, endPoint y: 222, distance: 430.1
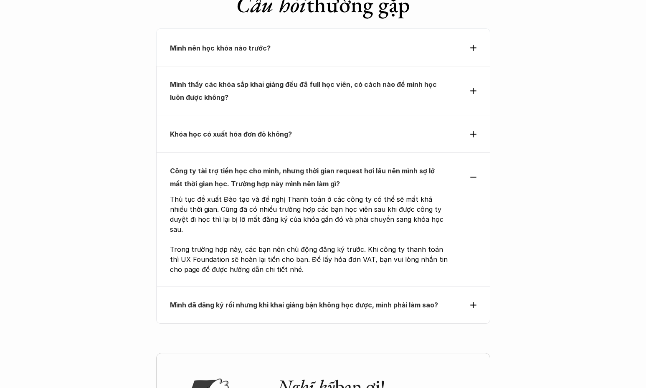
click at [381, 298] on p "Mình đã đăng ký rồi nhưng khi khai giảng bận không học được, mình phải làm sao?" at bounding box center [308, 304] width 276 height 13
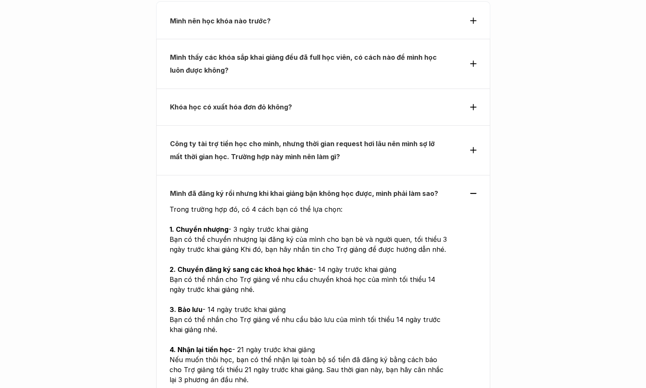
scroll to position [2699, 0]
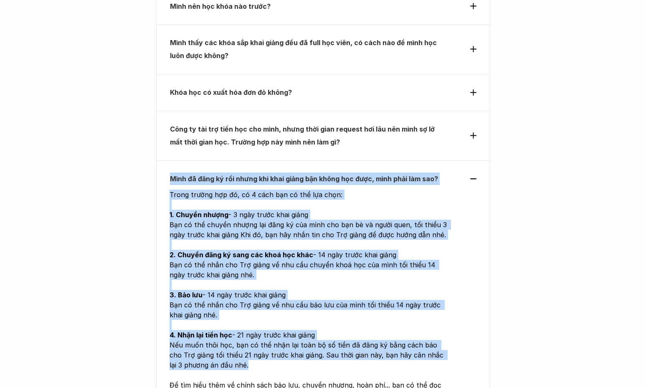
drag, startPoint x: 161, startPoint y: 121, endPoint x: 441, endPoint y: 311, distance: 338.2
click at [436, 311] on div "Mình đã đăng ký rồi nhưng khi khai giảng bận không học được, mình phải làm sao?…" at bounding box center [323, 285] width 334 height 251
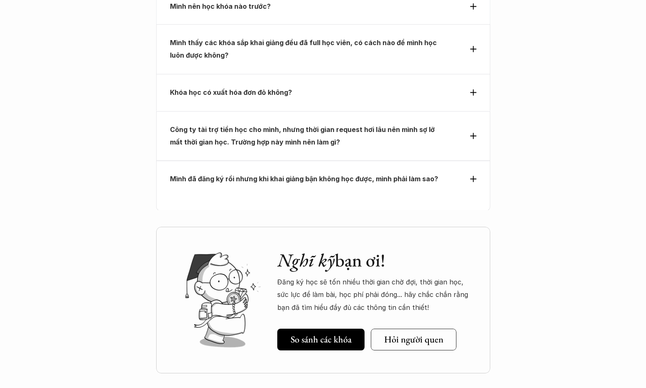
click at [294, 174] on strong "Mình đã đăng ký rồi nhưng khi khai giảng bận không học được, mình phải làm sao?" at bounding box center [304, 178] width 268 height 8
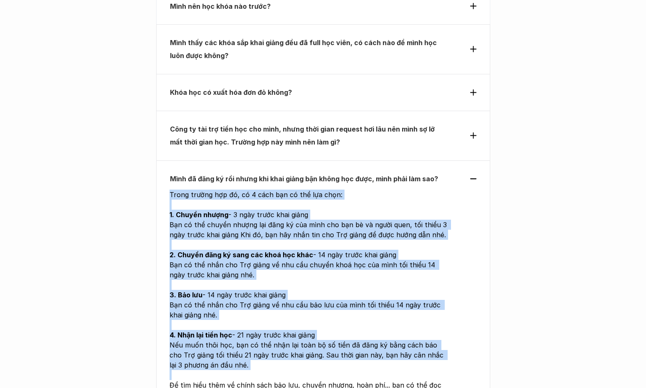
drag, startPoint x: 537, startPoint y: 155, endPoint x: 158, endPoint y: 340, distance: 421.6
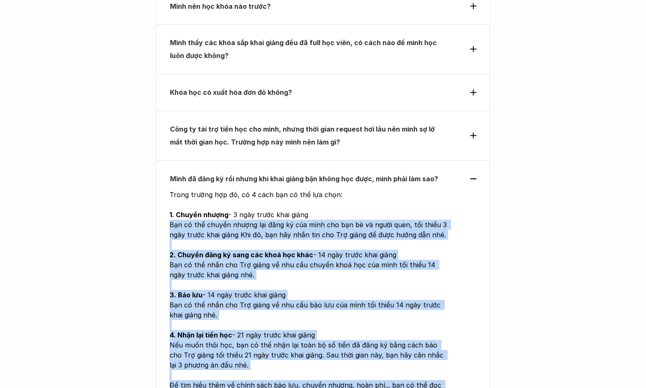
drag, startPoint x: 219, startPoint y: 212, endPoint x: 550, endPoint y: 356, distance: 361.2
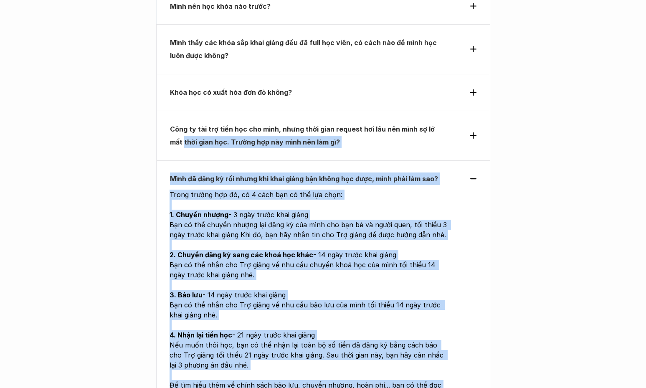
drag, startPoint x: 512, startPoint y: 337, endPoint x: 116, endPoint y: 93, distance: 464.7
drag, startPoint x: 119, startPoint y: 98, endPoint x: 340, endPoint y: 362, distance: 343.9
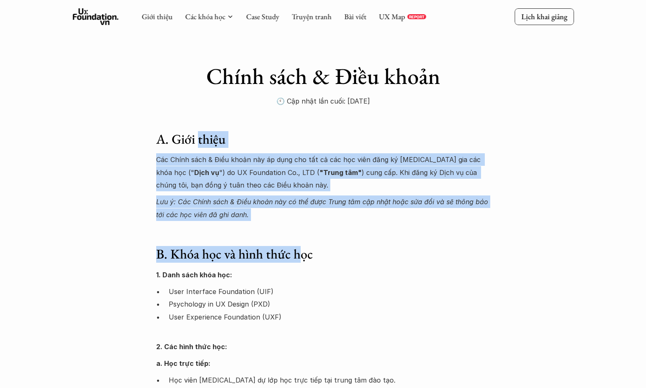
drag, startPoint x: 219, startPoint y: 162, endPoint x: 298, endPoint y: 248, distance: 116.7
click at [298, 248] on h3 "B. Khóa học và hình thức học" at bounding box center [323, 254] width 334 height 16
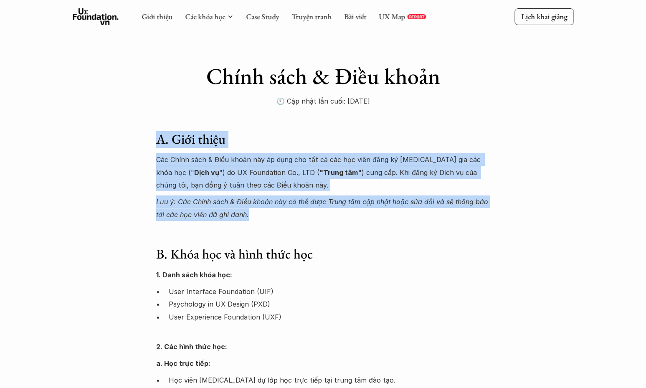
drag, startPoint x: 288, startPoint y: 215, endPoint x: 141, endPoint y: 128, distance: 171.6
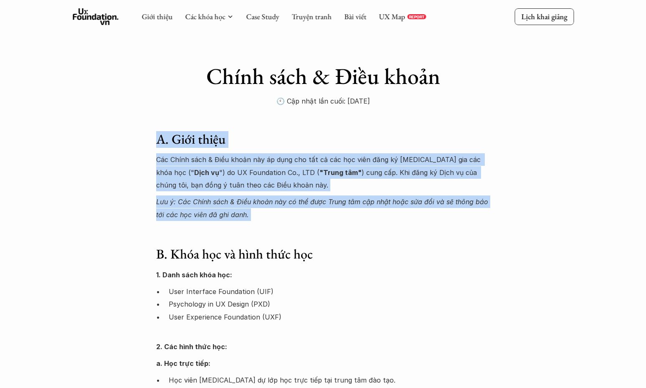
drag, startPoint x: 140, startPoint y: 128, endPoint x: 279, endPoint y: 222, distance: 167.4
drag, startPoint x: 163, startPoint y: 147, endPoint x: 152, endPoint y: 139, distance: 12.9
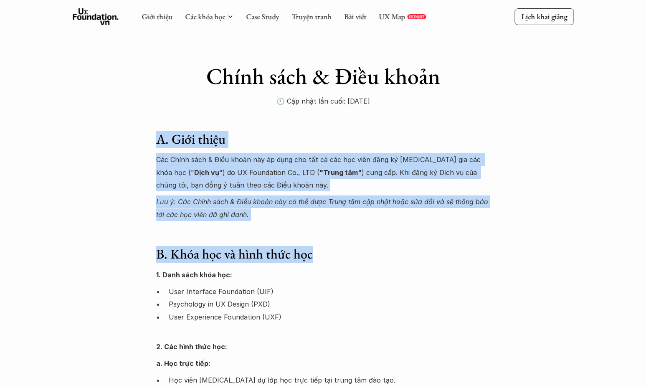
drag, startPoint x: 151, startPoint y: 139, endPoint x: 317, endPoint y: 251, distance: 199.6
click at [317, 251] on h3 "B. Khóa học và hình thức học" at bounding box center [323, 254] width 334 height 16
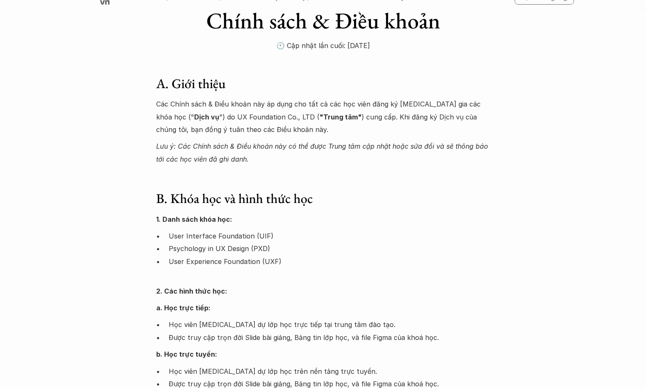
scroll to position [209, 0]
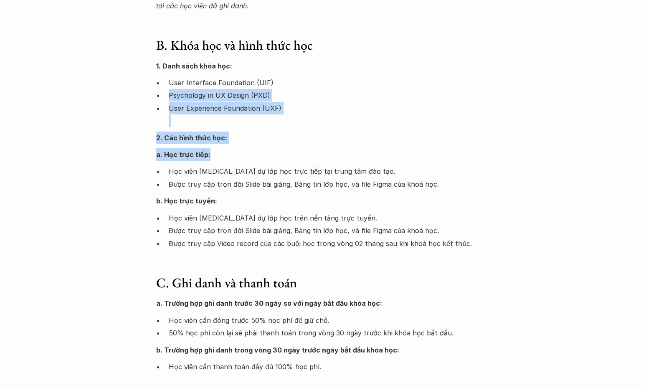
drag, startPoint x: 308, startPoint y: 100, endPoint x: 321, endPoint y: 159, distance: 60.7
click at [321, 159] on div "1. Danh sách khóa học: User Interface Foundation (UIF) Psychology in UX Design …" at bounding box center [323, 155] width 334 height 190
click at [321, 159] on p "a. Học trực tiếp:" at bounding box center [323, 154] width 334 height 13
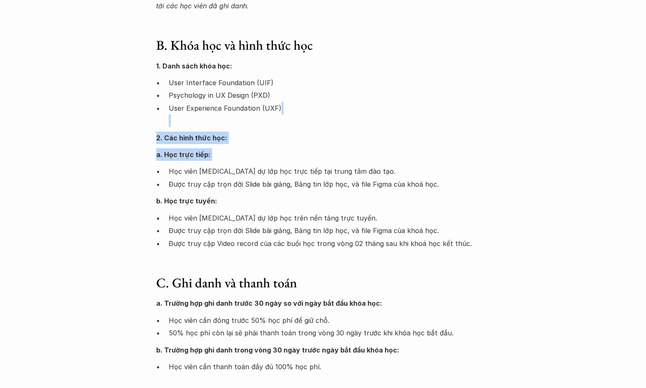
drag, startPoint x: 321, startPoint y: 159, endPoint x: 330, endPoint y: 117, distance: 42.6
click at [330, 117] on div "1. Danh sách khóa học: User Interface Foundation (UIF) Psychology in UX Design …" at bounding box center [323, 155] width 334 height 190
click at [330, 121] on p "User Experience Foundation (UXF)" at bounding box center [329, 114] width 321 height 25
drag, startPoint x: 330, startPoint y: 121, endPoint x: 331, endPoint y: 133, distance: 12.2
click at [331, 133] on div "1. Danh sách khóa học: User Interface Foundation (UIF) Psychology in UX Design …" at bounding box center [323, 155] width 334 height 190
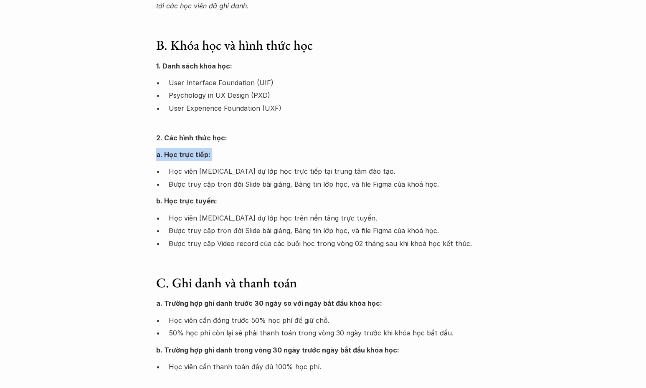
click at [331, 133] on p "2. Các hình thức học:" at bounding box center [323, 137] width 334 height 13
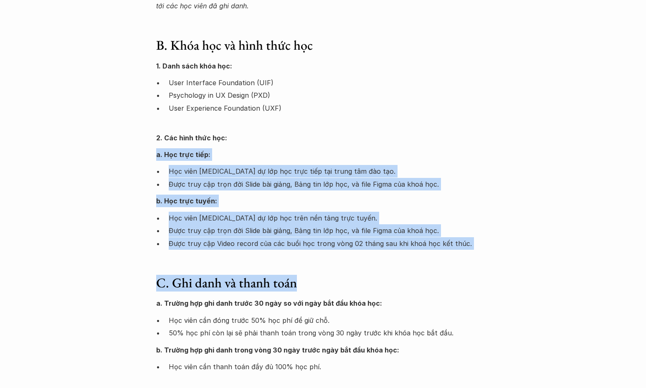
drag, startPoint x: 336, startPoint y: 152, endPoint x: 348, endPoint y: 270, distance: 118.4
drag, startPoint x: 348, startPoint y: 270, endPoint x: 358, endPoint y: 135, distance: 135.2
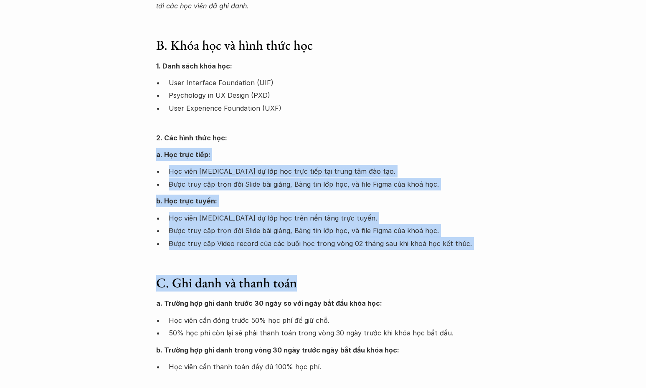
click at [358, 135] on p "2. Các hình thức học:" at bounding box center [323, 137] width 334 height 13
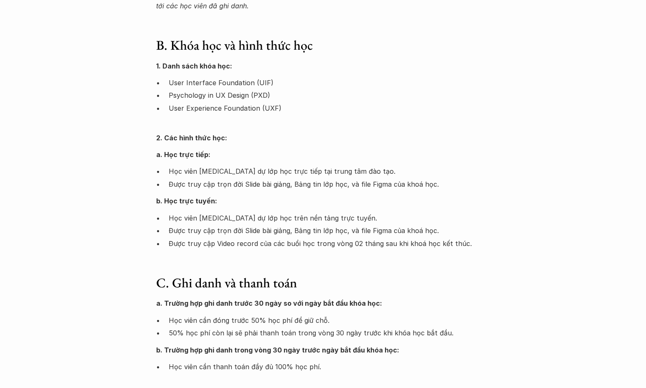
click at [358, 135] on p "2. Các hình thức học:" at bounding box center [323, 137] width 334 height 13
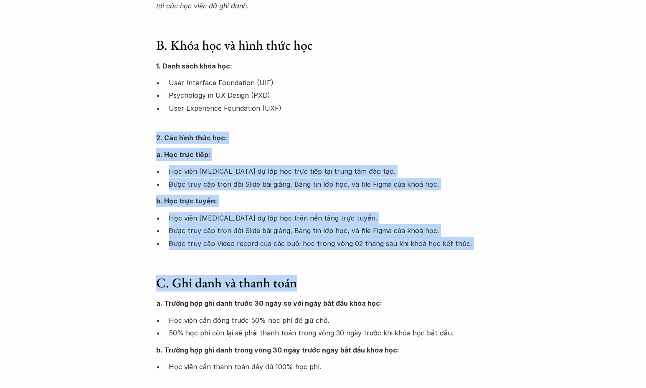
drag, startPoint x: 363, startPoint y: 142, endPoint x: 379, endPoint y: 285, distance: 143.2
click at [379, 285] on h3 "C. Ghi danh và thanh toán" at bounding box center [323, 283] width 334 height 16
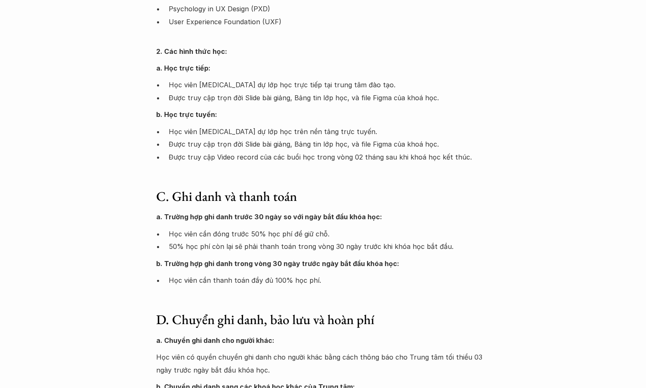
scroll to position [417, 0]
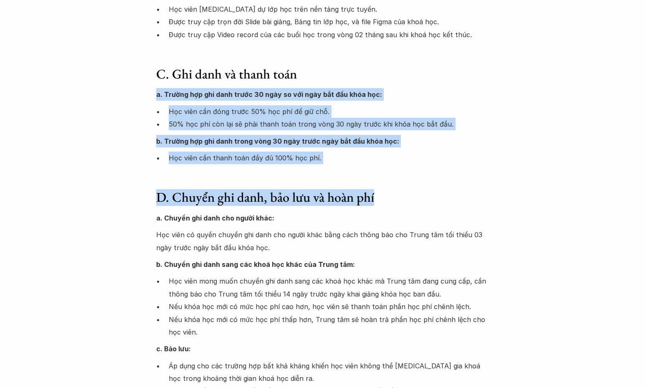
drag, startPoint x: 356, startPoint y: 62, endPoint x: 379, endPoint y: 197, distance: 137.1
click at [379, 197] on h3 "D. Chuyển ghi danh, bảo lưu và hoàn phí" at bounding box center [323, 197] width 334 height 16
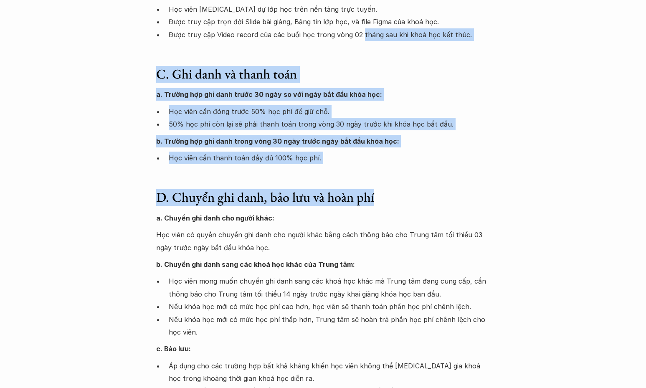
drag, startPoint x: 379, startPoint y: 197, endPoint x: 364, endPoint y: 40, distance: 157.6
click at [364, 40] on p "Được truy cập Video record của các buổi học trong vòng 02 tháng sau khi khoá họ…" at bounding box center [329, 34] width 321 height 13
drag, startPoint x: 364, startPoint y: 40, endPoint x: 385, endPoint y: 219, distance: 179.5
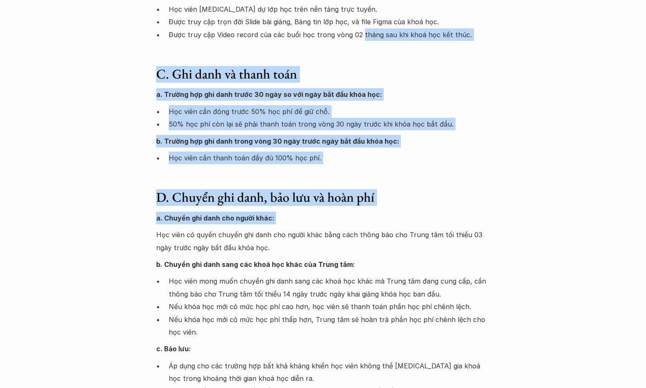
click at [385, 219] on p "a. Chuyển ghi danh cho người khác:" at bounding box center [323, 218] width 334 height 13
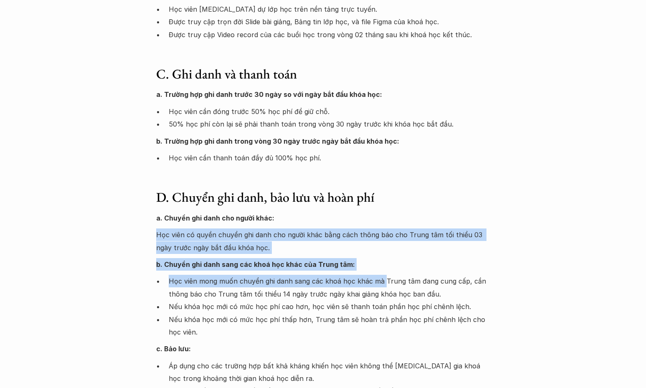
drag, startPoint x: 385, startPoint y: 219, endPoint x: 381, endPoint y: 279, distance: 60.7
click at [381, 279] on p "Học viên mong muốn chuyển ghi danh sang các khoá học khác mà Trung tâm đang cun…" at bounding box center [329, 287] width 321 height 25
drag, startPoint x: 380, startPoint y: 279, endPoint x: 383, endPoint y: 195, distance: 83.9
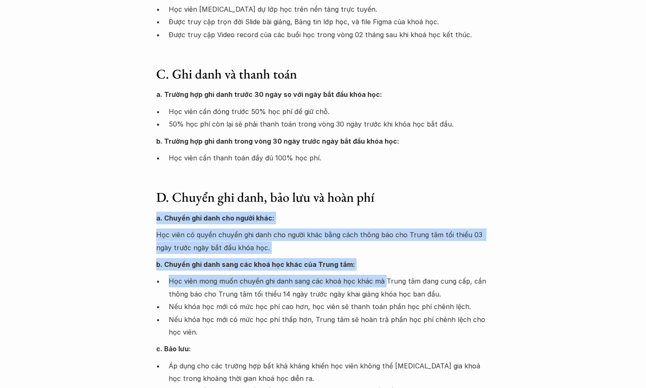
click at [383, 195] on h3 "D. Chuyển ghi danh, bảo lưu và hoàn phí" at bounding box center [323, 197] width 334 height 16
drag, startPoint x: 388, startPoint y: 180, endPoint x: 393, endPoint y: 270, distance: 89.9
click at [393, 270] on p "b. Chuyển ghi danh sang các khoá học khác của Trung tâm:" at bounding box center [323, 264] width 334 height 13
drag, startPoint x: 388, startPoint y: 226, endPoint x: 391, endPoint y: 162, distance: 64.3
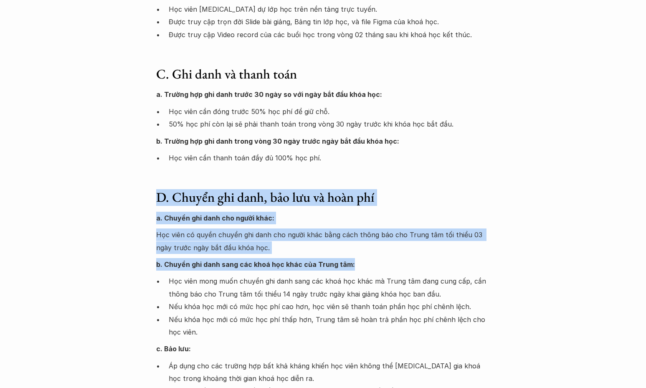
click at [391, 161] on p "Học viên cần thanh toán đầy đủ 100% học phí." at bounding box center [329, 157] width 321 height 13
drag, startPoint x: 401, startPoint y: 230, endPoint x: 401, endPoint y: 261, distance: 31.7
click at [401, 261] on p "b. Chuyển ghi danh sang các khoá học khác của Trung tâm:" at bounding box center [323, 264] width 334 height 13
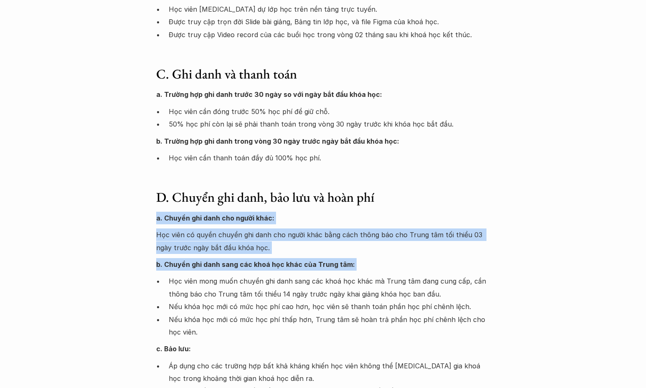
drag, startPoint x: 401, startPoint y: 261, endPoint x: 401, endPoint y: 187, distance: 73.9
drag, startPoint x: 405, startPoint y: 182, endPoint x: 405, endPoint y: 258, distance: 76.4
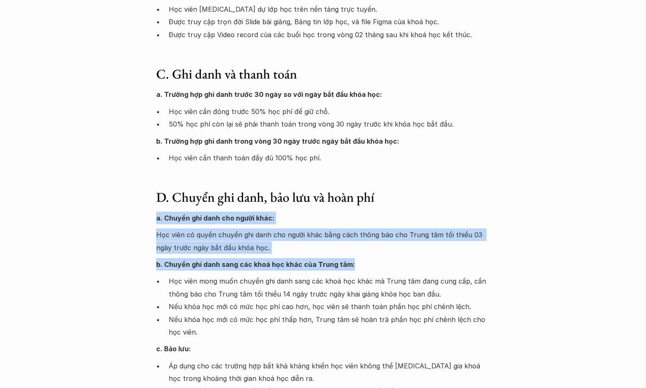
click at [405, 258] on p "b. Chuyển ghi danh sang các khoá học khác của Trung tâm:" at bounding box center [323, 264] width 334 height 13
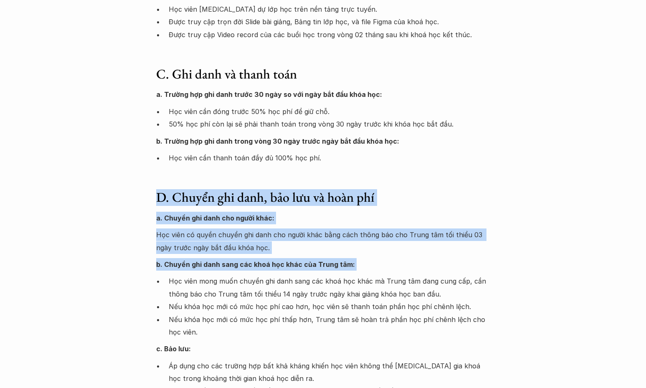
drag, startPoint x: 404, startPoint y: 247, endPoint x: 401, endPoint y: 169, distance: 78.1
drag, startPoint x: 401, startPoint y: 208, endPoint x: 398, endPoint y: 264, distance: 55.6
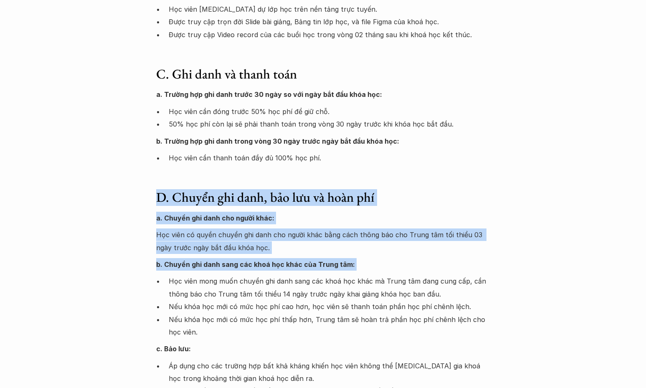
click at [398, 264] on p "b. Chuyển ghi danh sang các khoá học khác của Trung tâm:" at bounding box center [323, 264] width 334 height 13
drag, startPoint x: 398, startPoint y: 264, endPoint x: 404, endPoint y: 172, distance: 92.4
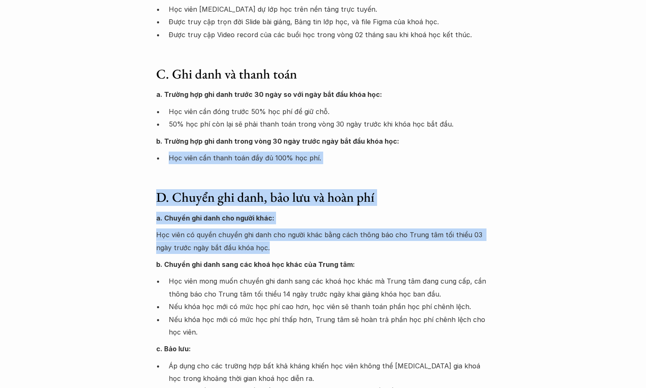
drag, startPoint x: 404, startPoint y: 172, endPoint x: 393, endPoint y: 252, distance: 80.9
click at [393, 252] on p "Học viên có quyền chuyển ghi danh cho người khác bằng cách thông báo cho Trung …" at bounding box center [323, 240] width 334 height 25
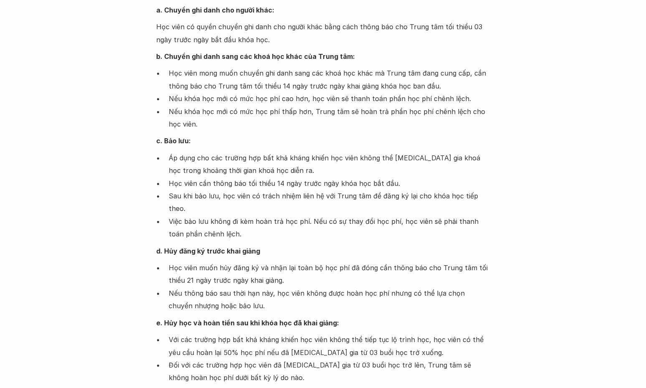
scroll to position [626, 0]
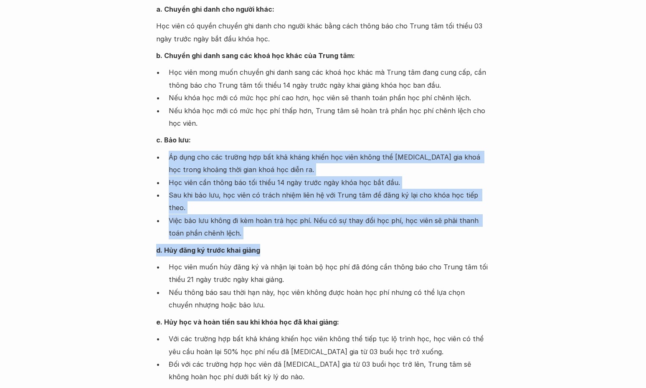
drag, startPoint x: 358, startPoint y: 143, endPoint x: 359, endPoint y: 231, distance: 88.1
click at [359, 231] on div "a. Chuyển ghi danh cho người khác: Học viên có quyền chuyển ghi danh cho người …" at bounding box center [323, 244] width 334 height 482
click at [359, 244] on p "d. Hủy đăng ký trước khai giảng" at bounding box center [323, 250] width 334 height 13
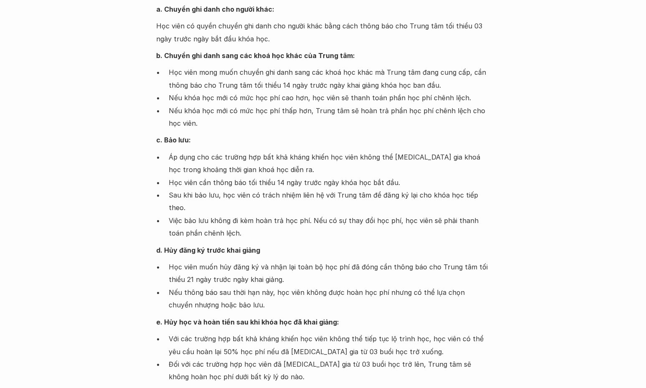
click at [359, 244] on p "d. Hủy đăng ký trước khai giảng" at bounding box center [323, 250] width 334 height 13
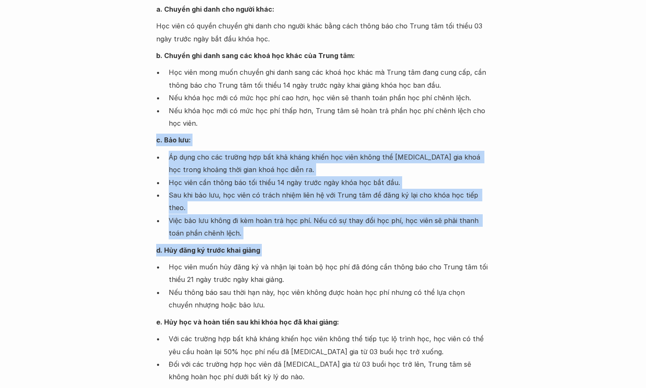
drag, startPoint x: 359, startPoint y: 231, endPoint x: 348, endPoint y: 130, distance: 101.7
click at [348, 130] on div "a. Chuyển ghi danh cho người khác: Học viên có quyền chuyển ghi danh cho người …" at bounding box center [323, 244] width 334 height 482
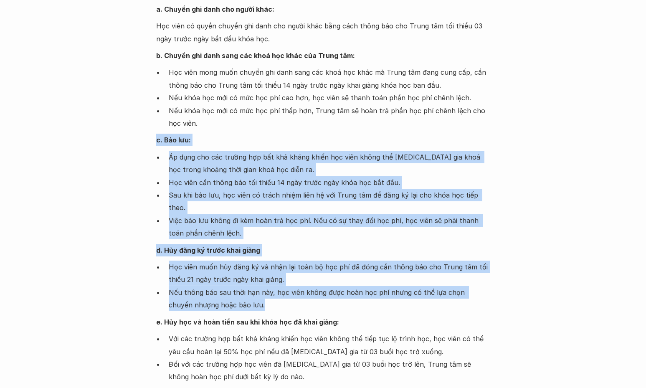
drag, startPoint x: 348, startPoint y: 130, endPoint x: 353, endPoint y: 300, distance: 170.0
click at [353, 300] on div "a. Chuyển ghi danh cho người khác: Học viên có quyền chuyển ghi danh cho người …" at bounding box center [323, 244] width 334 height 482
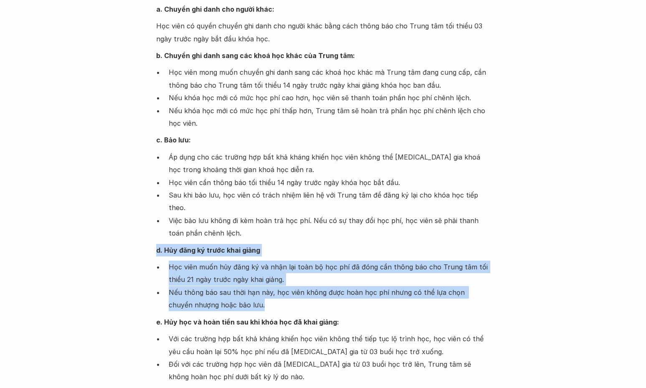
drag, startPoint x: 353, startPoint y: 300, endPoint x: 353, endPoint y: 222, distance: 78.5
click at [353, 222] on div "a. Chuyển ghi danh cho người khác: Học viên có quyền chuyển ghi danh cho người …" at bounding box center [323, 244] width 334 height 482
click at [353, 222] on p "Việc bảo lưu không đi kèm hoàn trả học phí. Nếu có sự thay đổi học phí, học viê…" at bounding box center [329, 226] width 321 height 25
drag, startPoint x: 353, startPoint y: 222, endPoint x: 352, endPoint y: 293, distance: 70.9
click at [352, 293] on div "a. Chuyển ghi danh cho người khác: Học viên có quyền chuyển ghi danh cho người …" at bounding box center [323, 244] width 334 height 482
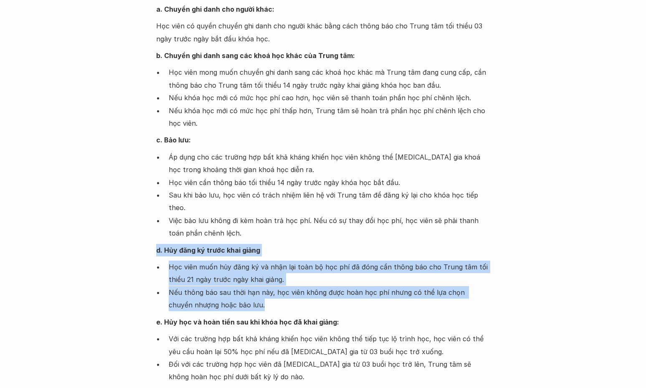
click at [352, 293] on p "Nếu thông báo sau thời hạn này, học viên không được hoàn học phí nhưng có thể l…" at bounding box center [329, 298] width 321 height 25
drag
click at [347, 224] on div "a. Chuyển ghi danh cho người khác: Học viên có quyền chuyển ghi danh cho người …" at bounding box center [323, 244] width 334 height 482
click at [347, 224] on p "Việc bảo lưu không đi kèm hoàn trả học phí. Nếu có sự thay đổi học phí, học viê…" at bounding box center [329, 226] width 321 height 25
click at [347, 297] on div "a. Chuyển ghi danh cho người khác: Học viên có quyền chuyển ghi danh cho người …" at bounding box center [323, 244] width 334 height 482
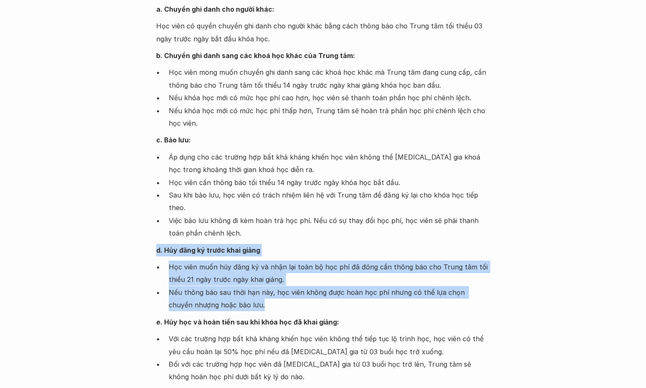
click at [347, 297] on p "Nếu thông báo sau thời hạn này, học viên không được hoàn học phí nhưng có thể l…" at bounding box center [329, 298] width 321 height 25
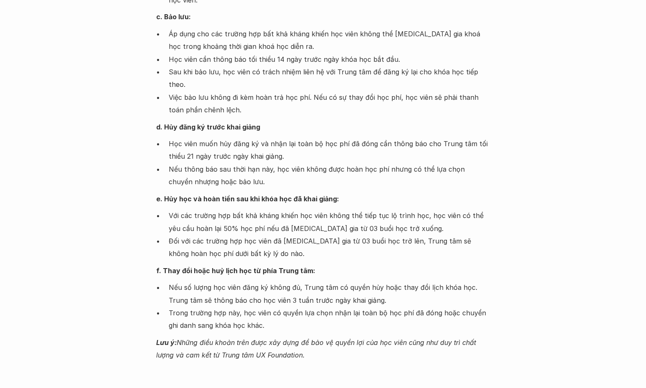
scroll to position [751, 0]
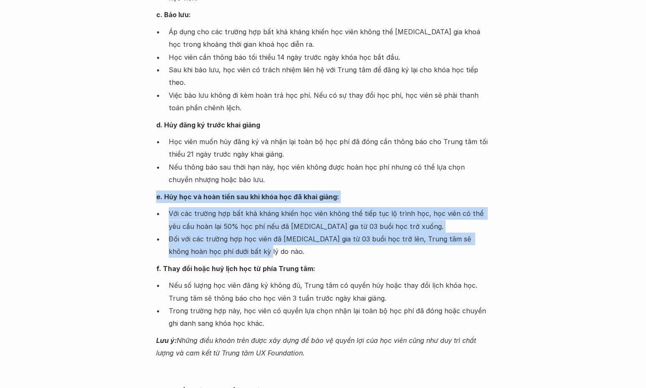
click at [385, 233] on div "a. Chuyển ghi danh cho người khác: Học viên có quyền chuyển ghi danh cho người …" at bounding box center [323, 119] width 334 height 482
click at [385, 233] on p "Đối với các trường hợp học viên đã tham gia từ 03 buổi học trở lên, Trung tâm s…" at bounding box center [329, 244] width 321 height 25
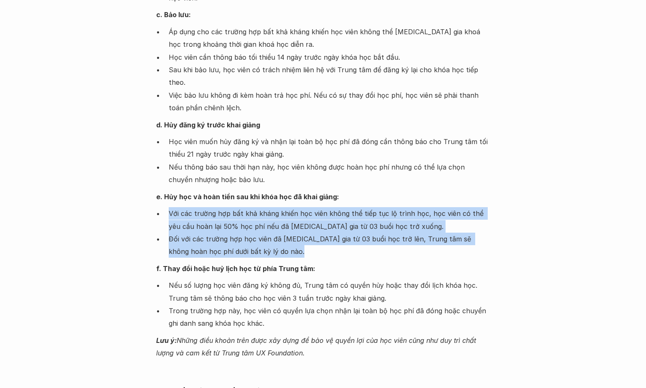
click at [397, 182] on div "a. Chuyển ghi danh cho người khác: Học viên có quyền chuyển ghi danh cho người …" at bounding box center [323, 119] width 334 height 482
click at [397, 190] on p "e. Hủy học và hoàn tiền sau khi khóa học đã khai giảng:" at bounding box center [323, 196] width 334 height 13
click at [382, 240] on div "a. Chuyển ghi danh cho người khác: Học viên có quyền chuyển ghi danh cho người …" at bounding box center [323, 119] width 334 height 482
click at [382, 240] on p "Đối với các trường hợp học viên đã tham gia từ 03 buổi học trở lên, Trung tâm s…" at bounding box center [329, 244] width 321 height 25
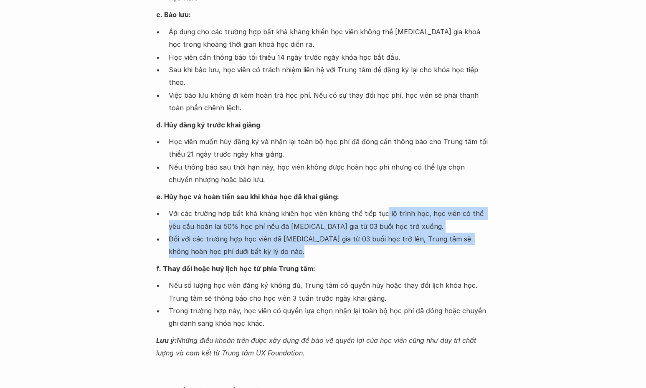
click at [382, 192] on div "a. Chuyển ghi danh cho người khác: Học viên có quyền chuyển ghi danh cho người …" at bounding box center [323, 119] width 334 height 482
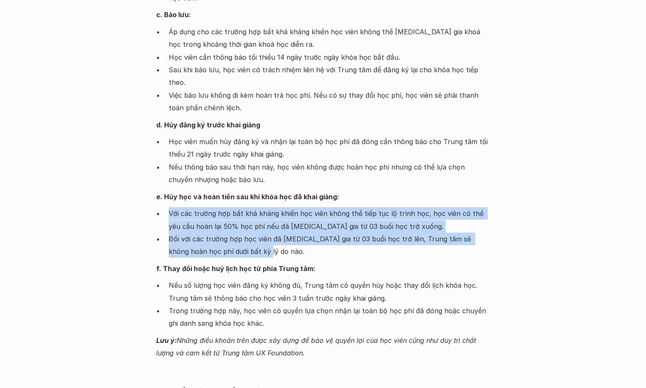
click at [373, 237] on div "a. Chuyển ghi danh cho người khác: Học viên có quyền chuyển ghi danh cho người …" at bounding box center [323, 119] width 334 height 482
click at [373, 237] on p "Đối với các trường hợp học viên đã tham gia từ 03 buổi học trở lên, Trung tâm s…" at bounding box center [329, 244] width 321 height 25
click at [381, 185] on div "a. Chuyển ghi danh cho người khác: Học viên có quyền chuyển ghi danh cho người …" at bounding box center [323, 119] width 334 height 482
click at [381, 190] on p "e. Hủy học và hoàn tiền sau khi khóa học đã khai giảng:" at bounding box center [323, 196] width 334 height 13
click at [375, 238] on div "a. Chuyển ghi danh cho người khác: Học viên có quyền chuyển ghi danh cho người …" at bounding box center [323, 119] width 334 height 482
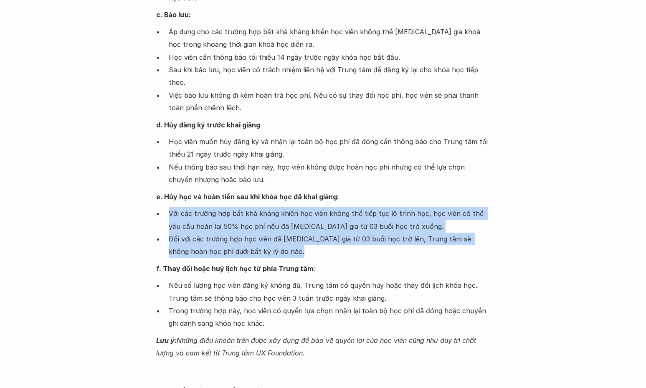
click at [375, 238] on p "Đối với các trường hợp học viên đã tham gia từ 03 buổi học trở lên, Trung tâm s…" at bounding box center [329, 244] width 321 height 25
click at [388, 190] on div "a. Chuyển ghi danh cho người khác: Học viên có quyền chuyển ghi danh cho người …" at bounding box center [323, 119] width 334 height 482
click at [388, 190] on p "e. Hủy học và hoàn tiền sau khi khóa học đã khai giảng:" at bounding box center [323, 196] width 334 height 13
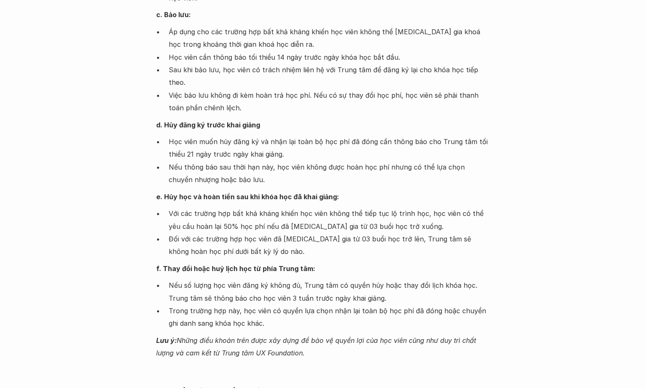
click at [388, 190] on p "e. Hủy học và hoàn tiền sau khi khóa học đã khai giảng:" at bounding box center [323, 196] width 334 height 13
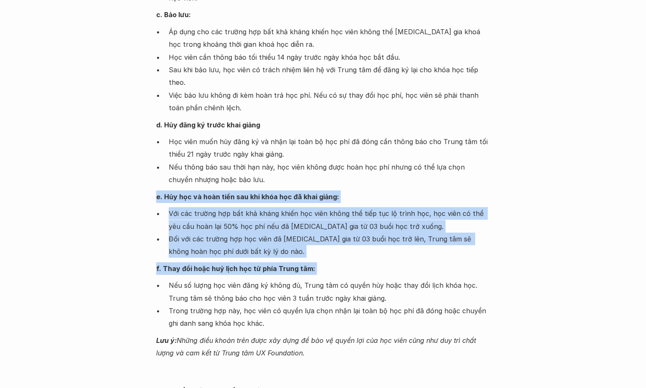
click at [372, 252] on div "a. Chuyển ghi danh cho người khác: Học viên có quyền chuyển ghi danh cho người …" at bounding box center [323, 119] width 334 height 482
click at [372, 262] on p "f. Thay đổi hoặc huỷ lịch học từ phía Trung tâm:" at bounding box center [323, 268] width 334 height 13
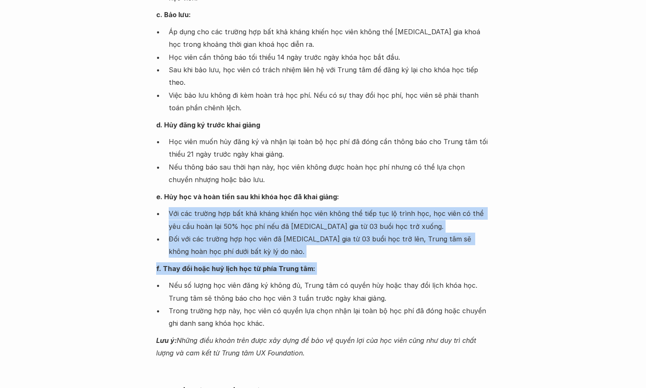
click at [385, 183] on div "a. Chuyển ghi danh cho người khác: Học viên có quyền chuyển ghi danh cho người …" at bounding box center [323, 119] width 334 height 482
click at [385, 190] on p "e. Hủy học và hoàn tiền sau khi khóa học đã khai giảng:" at bounding box center [323, 196] width 334 height 13
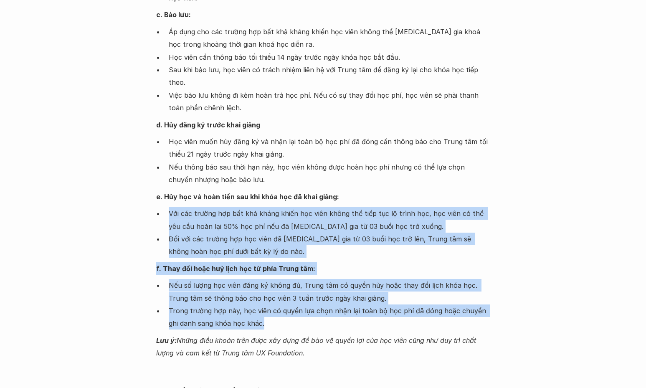
click at [372, 311] on div "a. Chuyển ghi danh cho người khác: Học viên có quyền chuyển ghi danh cho người …" at bounding box center [323, 119] width 334 height 482
click at [372, 311] on p "Trong trường hợp này, học viên có quyền lựa chọn nhận lại toàn bộ học phí đã đó…" at bounding box center [329, 316] width 321 height 25
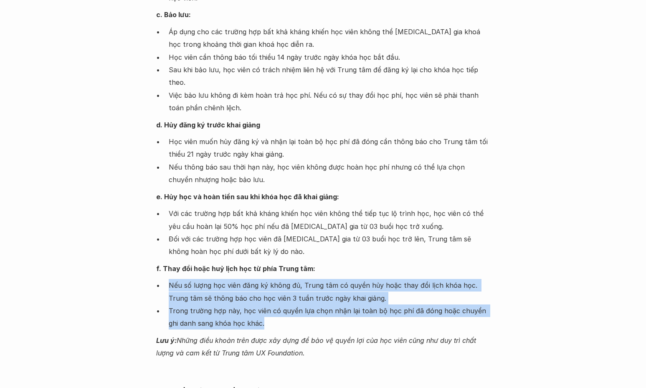
click at [379, 258] on div "a. Chuyển ghi danh cho người khác: Học viên có quyền chuyển ghi danh cho người …" at bounding box center [323, 119] width 334 height 482
click at [379, 262] on p "f. Thay đổi hoặc huỷ lịch học từ phía Trung tâm:" at bounding box center [323, 268] width 334 height 13
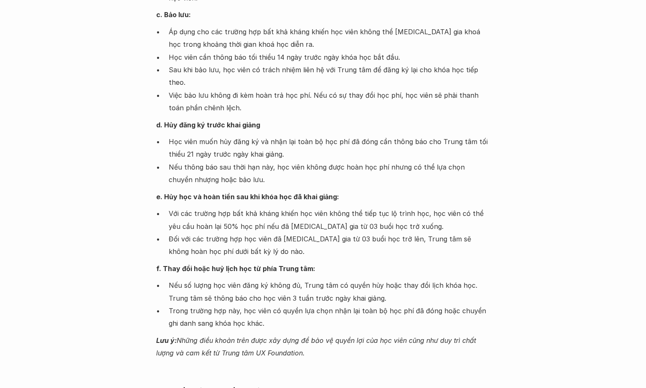
click at [379, 262] on p "f. Thay đổi hoặc huỷ lịch học từ phía Trung tâm:" at bounding box center [323, 268] width 334 height 13
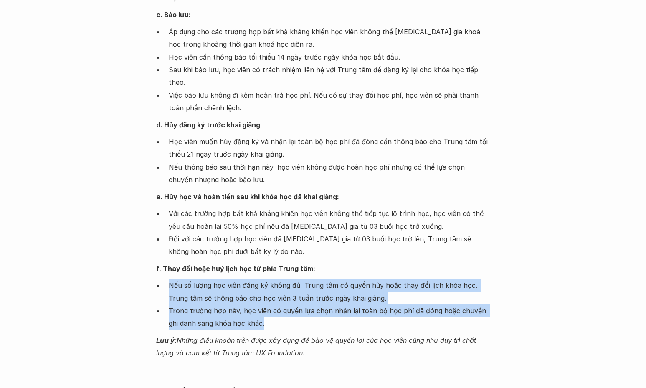
click at [345, 255] on div "a. Chuyển ghi danh cho người khác: Học viên có quyền chuyển ghi danh cho người …" at bounding box center [323, 119] width 334 height 482
click at [345, 262] on p "f. Thay đổi hoặc huỷ lịch học từ phía Trung tâm:" at bounding box center [323, 268] width 334 height 13
click at [328, 313] on div "a. Chuyển ghi danh cho người khác: Học viên có quyền chuyển ghi danh cho người …" at bounding box center [323, 119] width 334 height 482
click at [328, 313] on p "Trong trường hợp này, học viên có quyền lựa chọn nhận lại toàn bộ học phí đã đó…" at bounding box center [329, 316] width 321 height 25
click at [328, 248] on div "a. Chuyển ghi danh cho người khác: Học viên có quyền chuyển ghi danh cho người …" at bounding box center [323, 119] width 334 height 482
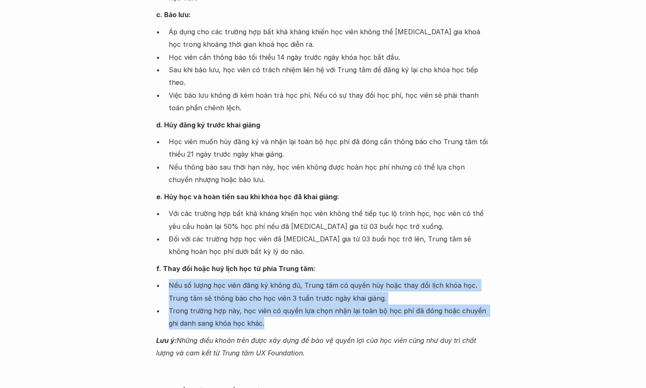
click at [328, 248] on div "a. Chuyển ghi danh cho người khác: Học viên có quyền chuyển ghi danh cho người …" at bounding box center [323, 119] width 334 height 482
click at [313, 314] on div "a. Chuyển ghi danh cho người khác: Học viên có quyền chuyển ghi danh cho người …" at bounding box center [323, 119] width 334 height 482
click at [313, 314] on p "Trong trường hợp này, học viên có quyền lựa chọn nhận lại toàn bộ học phí đã đó…" at bounding box center [329, 316] width 321 height 25
click at [331, 252] on div "a. Chuyển ghi danh cho người khác: Học viên có quyền chuyển ghi danh cho người …" at bounding box center [323, 119] width 334 height 482
click at [331, 262] on p "f. Thay đổi hoặc huỷ lịch học từ phía Trung tâm:" at bounding box center [323, 268] width 334 height 13
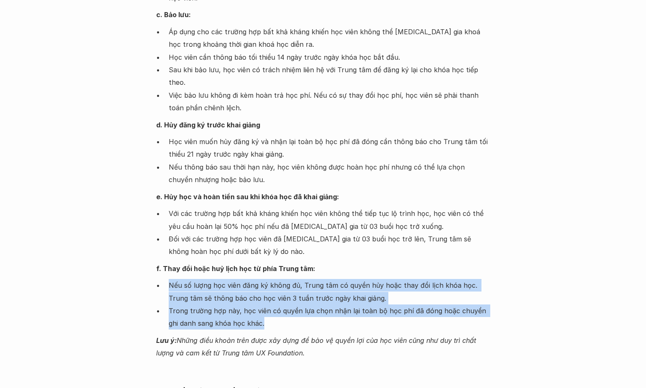
click at [318, 317] on div "a. Chuyển ghi danh cho người khác: Học viên có quyền chuyển ghi danh cho người …" at bounding box center [323, 119] width 334 height 482
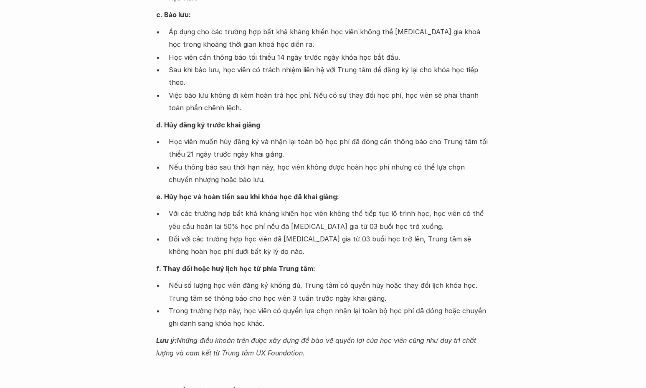
scroll to position [918, 0]
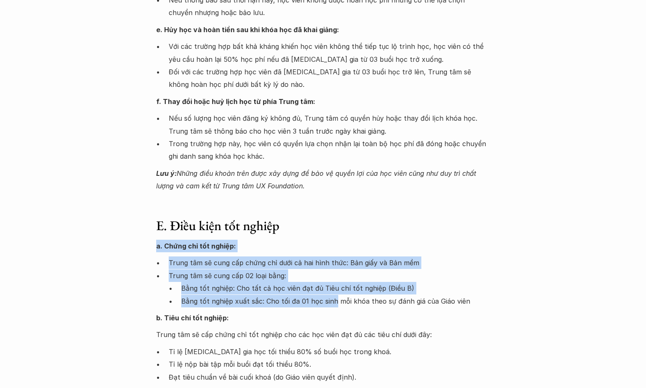
click at [333, 286] on div "Giới thiệu Các khóa học Case Study Truyện tranh Bài viết UX Map REPORT Lịch kha…" at bounding box center [323, 0] width 646 height 1837
click at [333, 295] on p "Bằng tốt nghiệp xuất sắc: Cho tối đa 01 học sinh mỗi khóa theo sự đánh giá của …" at bounding box center [335, 301] width 309 height 13
click at [315, 217] on div "E. Điều kiện tốt nghiệp a. Chứng chỉ tốt nghiệp: Trung tâm sẽ cung cấp chứng ch…" at bounding box center [323, 300] width 334 height 166
click at [315, 217] on h3 "E. Điều kiện tốt nghiệp" at bounding box center [323, 225] width 334 height 16
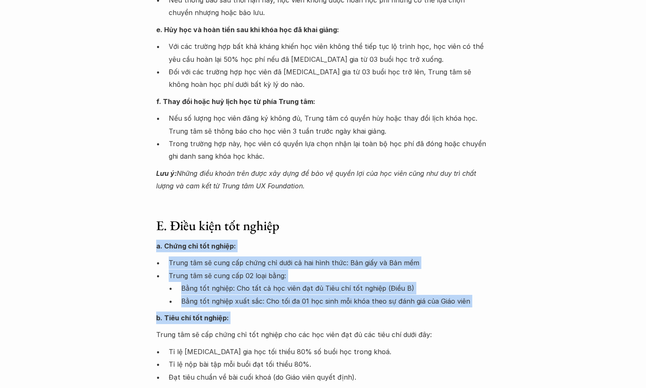
click at [302, 302] on div "E. Điều kiện tốt nghiệp a. Chứng chỉ tốt nghiệp: Trung tâm sẽ cung cấp chứng ch…" at bounding box center [323, 300] width 334 height 166
click at [302, 311] on p "b. Tiêu chí tốt nghiệp:" at bounding box center [323, 317] width 334 height 13
click at [318, 218] on div "E. Điều kiện tốt nghiệp a. Chứng chỉ tốt nghiệp: Trung tâm sẽ cung cấp chứng ch…" at bounding box center [323, 300] width 334 height 166
click at [318, 218] on h3 "E. Điều kiện tốt nghiệp" at bounding box center [323, 225] width 334 height 16
click at [303, 302] on div "E. Điều kiện tốt nghiệp a. Chứng chỉ tốt nghiệp: Trung tâm sẽ cung cấp chứng ch…" at bounding box center [323, 300] width 334 height 166
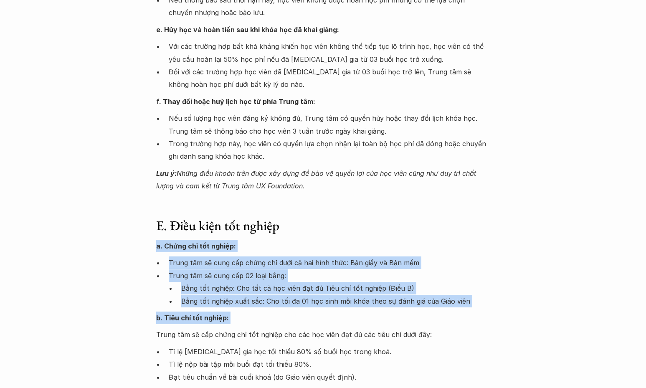
click at [303, 311] on p "b. Tiêu chí tốt nghiệp:" at bounding box center [323, 317] width 334 height 13
click at [317, 218] on div "E. Điều kiện tốt nghiệp a. Chứng chỉ tốt nghiệp: Trung tâm sẽ cung cấp chứng ch…" at bounding box center [323, 300] width 334 height 166
click at [317, 218] on h3 "E. Điều kiện tốt nghiệp" at bounding box center [323, 225] width 334 height 16
click at [302, 302] on div "E. Điều kiện tốt nghiệp a. Chứng chỉ tốt nghiệp: Trung tâm sẽ cung cấp chứng ch…" at bounding box center [323, 300] width 334 height 166
click at [302, 311] on p "b. Tiêu chí tốt nghiệp:" at bounding box center [323, 317] width 334 height 13
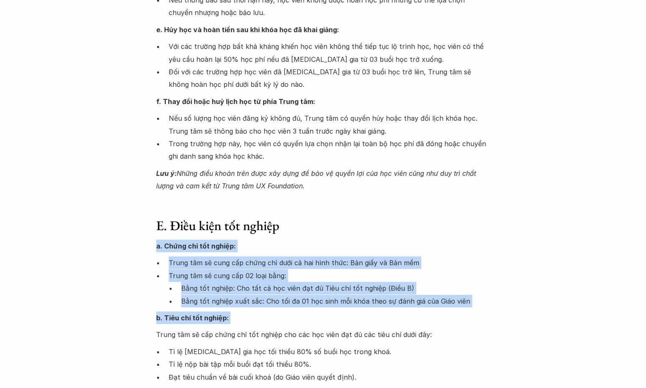
click at [322, 220] on div "E. Điều kiện tốt nghiệp a. Chứng chỉ tốt nghiệp: Trung tâm sẽ cung cấp chứng ch…" at bounding box center [323, 300] width 334 height 166
click at [322, 220] on h3 "E. Điều kiện tốt nghiệp" at bounding box center [323, 225] width 334 height 16
click at [311, 295] on div "E. Điều kiện tốt nghiệp a. Chứng chỉ tốt nghiệp: Trung tâm sẽ cung cấp chứng ch…" at bounding box center [323, 300] width 334 height 166
click at [311, 295] on div "a. Chứng chỉ tốt nghiệp: Trung tâm sẽ cung cấp chứng chỉ dưới cả hai hình thức:…" at bounding box center [323, 312] width 334 height 144
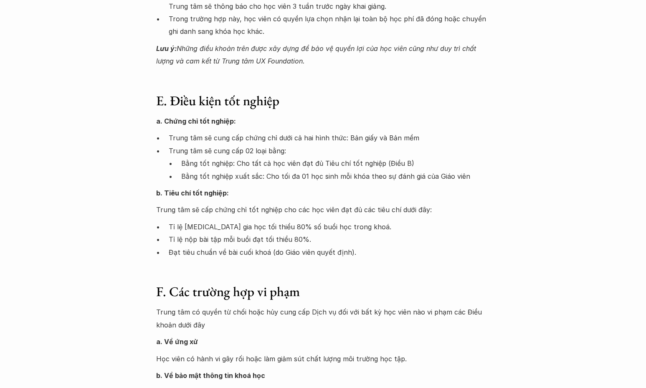
scroll to position [1043, 0]
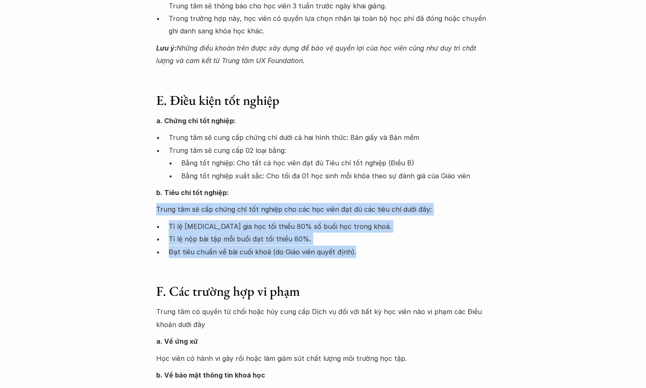
click at [360, 245] on p "Đạt tiêu chuẩn về bài cuối khoá (do Giáo viên quyết định)." at bounding box center [329, 251] width 321 height 13
click at [352, 172] on div "a. Chứng chỉ tốt nghiệp: Trung tâm sẽ cung cấp chứng chỉ dưới cả hai hình thức:…" at bounding box center [323, 186] width 334 height 144
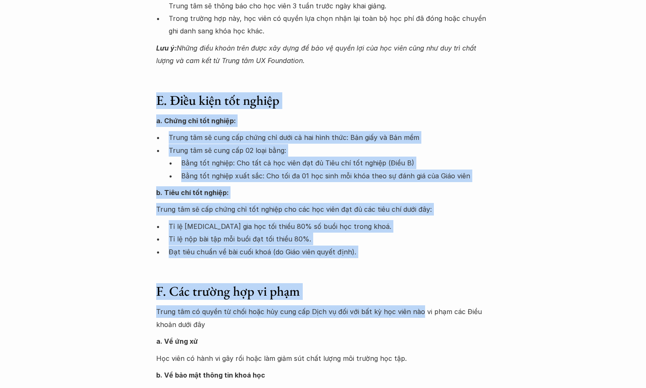
click at [414, 305] on p "Trung tâm có quyền từ chối hoặc hủy cung cấp Dịch vụ đối với bất kỳ học viên nà…" at bounding box center [323, 317] width 334 height 25
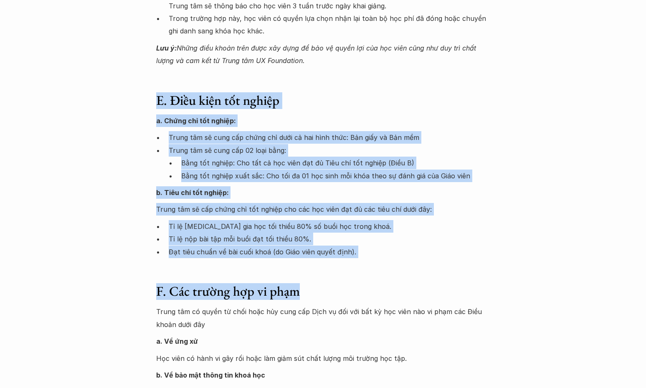
click at [337, 245] on p "Đạt tiêu chuẩn về bài cuối khoá (do Giáo viên quyết định)." at bounding box center [329, 251] width 321 height 13
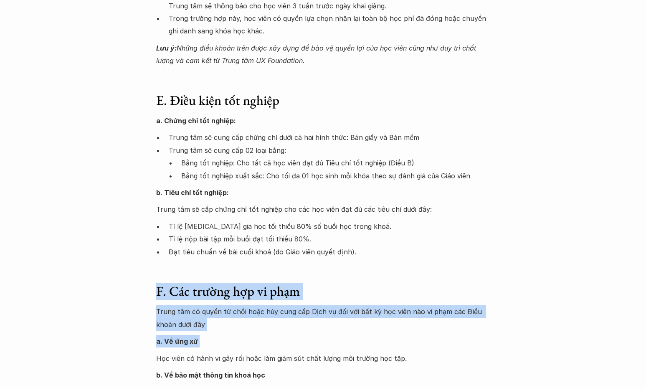
click at [381, 335] on p "a. Về ứng xử" at bounding box center [323, 341] width 334 height 13
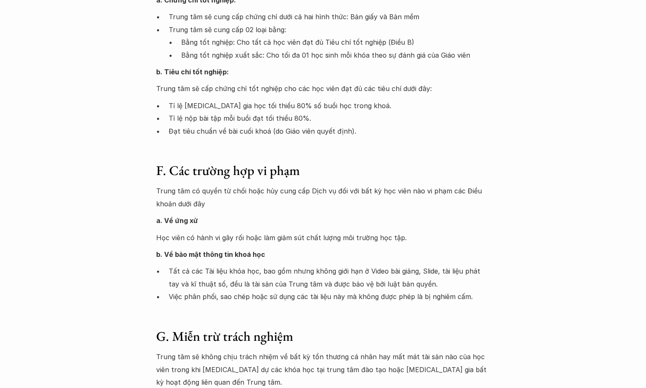
scroll to position [1169, 0]
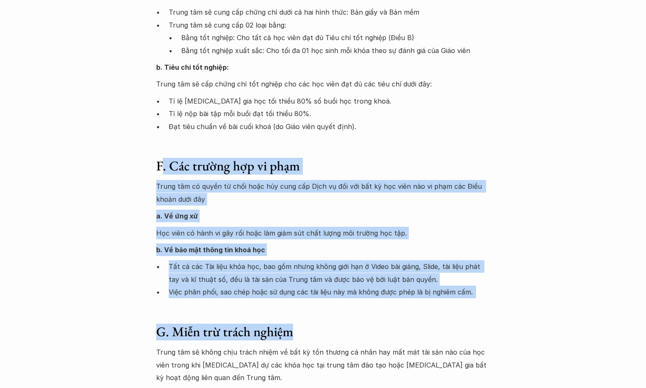
click at [159, 158] on h3 "F. Các trường hợp vi phạm" at bounding box center [323, 166] width 334 height 16
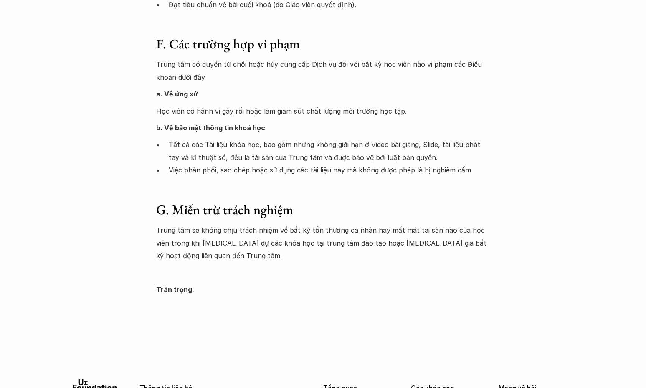
scroll to position [1294, 0]
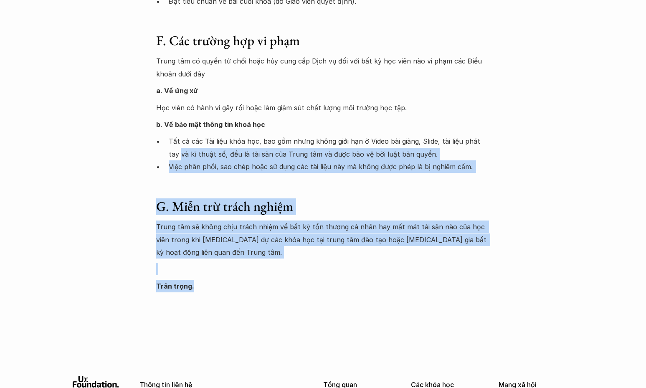
click at [315, 280] on p "Trân trọng." at bounding box center [323, 286] width 334 height 13
